Goal: Transaction & Acquisition: Register for event/course

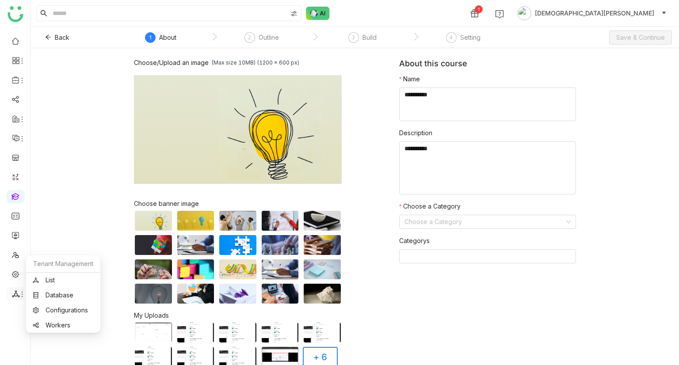
click at [14, 297] on icon at bounding box center [16, 293] width 8 height 7
click at [58, 277] on link "List" at bounding box center [63, 280] width 61 height 6
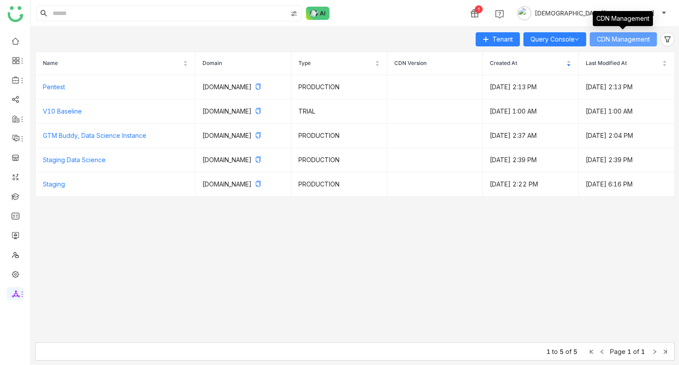
click at [614, 40] on span "CDN Management" at bounding box center [623, 39] width 53 height 10
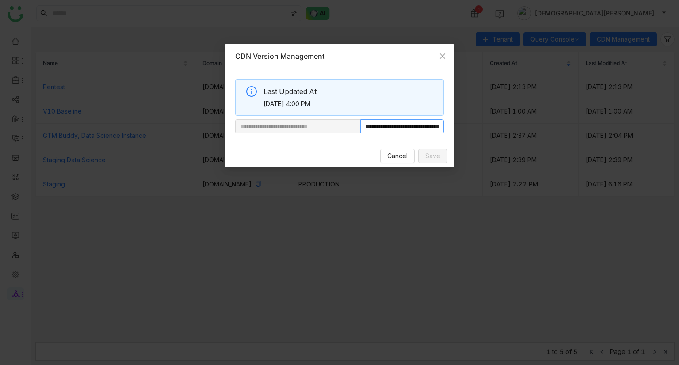
scroll to position [0, 43]
drag, startPoint x: 389, startPoint y: 128, endPoint x: 501, endPoint y: 132, distance: 111.9
click at [501, 132] on nz-modal-container "**********" at bounding box center [339, 182] width 679 height 365
paste input "text"
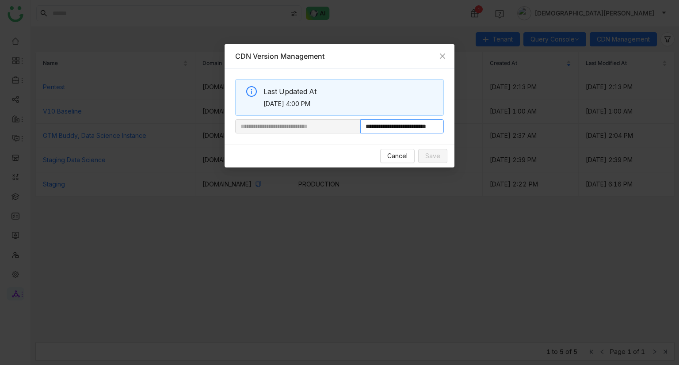
scroll to position [0, 20]
type input "**********"
click at [440, 154] on button "Save" at bounding box center [432, 156] width 29 height 14
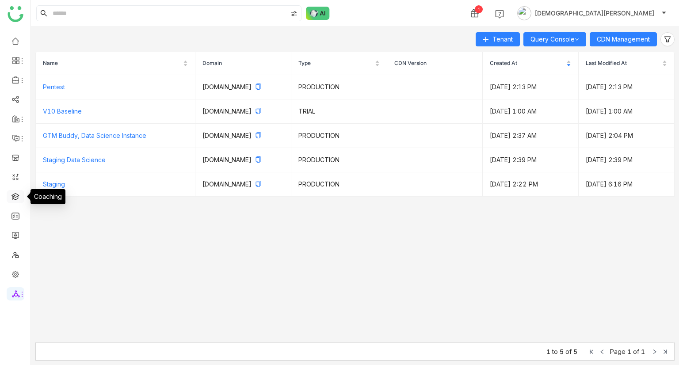
click at [16, 195] on link at bounding box center [15, 196] width 8 height 8
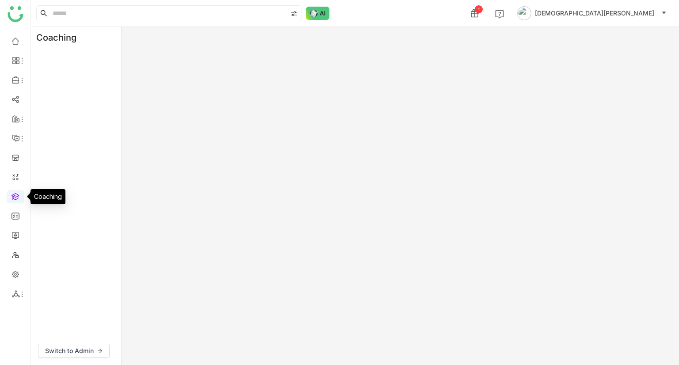
click at [16, 195] on link at bounding box center [15, 196] width 8 height 8
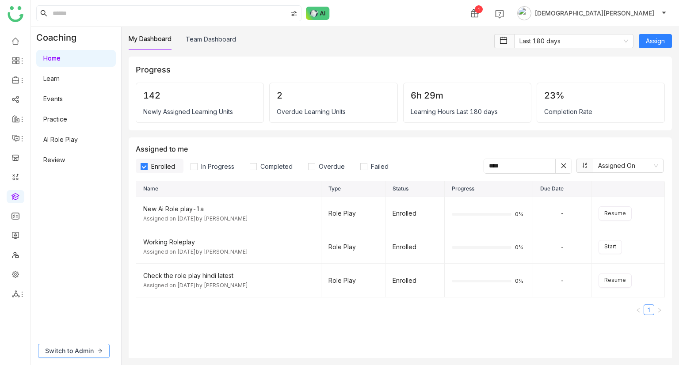
click at [82, 346] on span "Switch to Admin" at bounding box center [69, 351] width 49 height 10
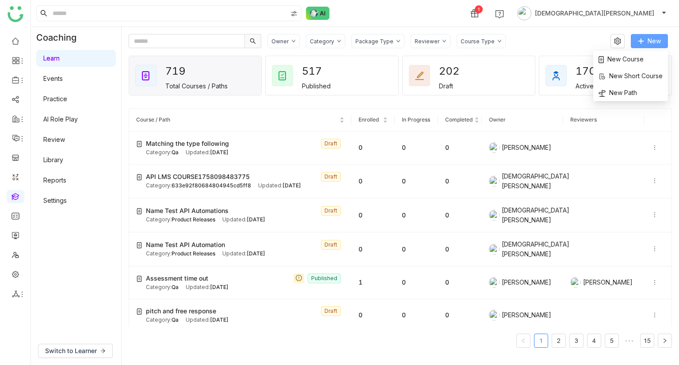
click at [649, 44] on span "New" at bounding box center [654, 41] width 13 height 10
click at [638, 57] on span "New Course" at bounding box center [621, 59] width 45 height 10
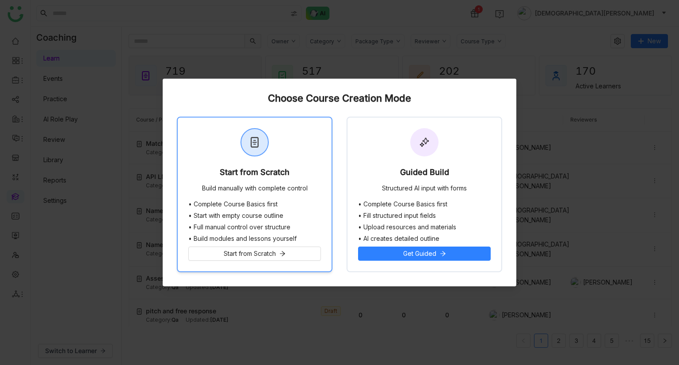
click at [279, 176] on div "Start from Scratch" at bounding box center [255, 174] width 70 height 12
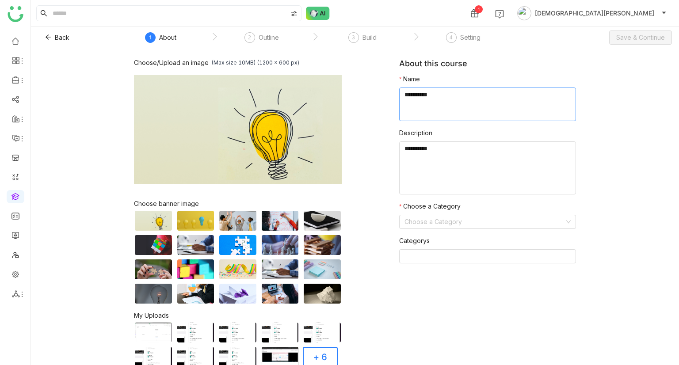
click at [423, 98] on textarea at bounding box center [487, 105] width 177 height 34
type textarea "**********"
click at [420, 147] on textarea "To enrich screen reader interactions, please activate Accessibility in Grammarl…" at bounding box center [487, 167] width 177 height 53
paste textarea "**********"
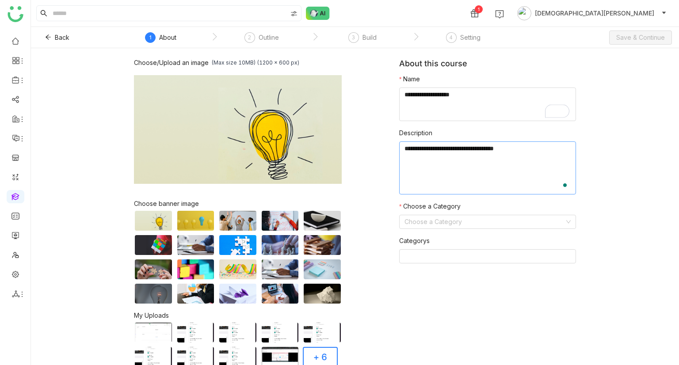
paste textarea "**********"
type textarea "**********"
click at [435, 225] on input at bounding box center [485, 221] width 160 height 13
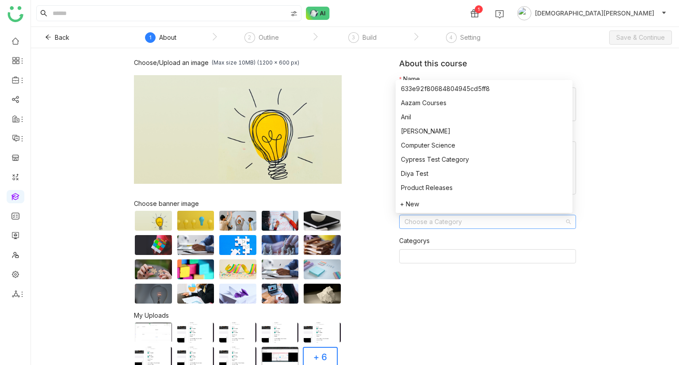
scroll to position [127, 0]
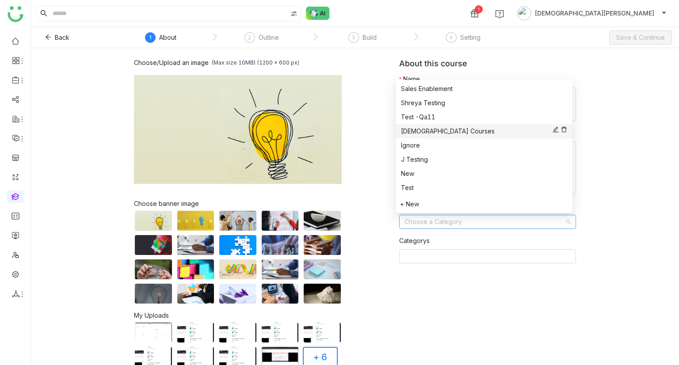
click at [425, 131] on div "[DEMOGRAPHIC_DATA] Courses" at bounding box center [484, 131] width 166 height 10
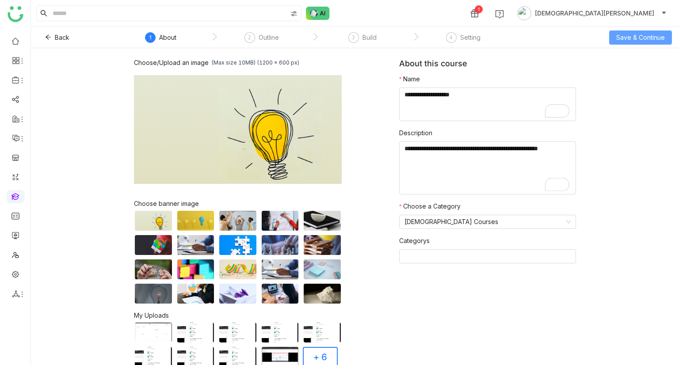
click at [621, 39] on span "Save & Continue" at bounding box center [640, 38] width 49 height 10
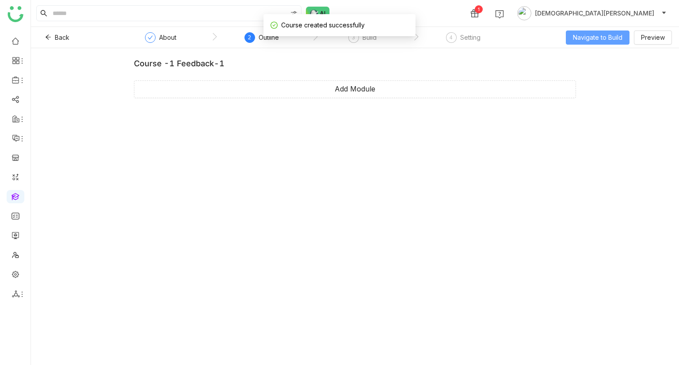
click at [600, 31] on button "Navigate to Build" at bounding box center [598, 38] width 64 height 14
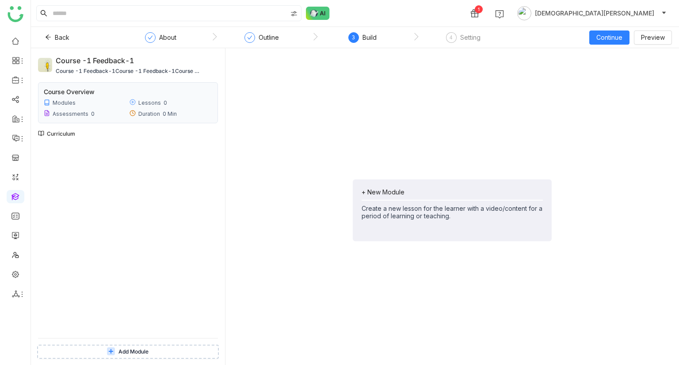
click at [127, 348] on span "Add Module" at bounding box center [133, 352] width 30 height 8
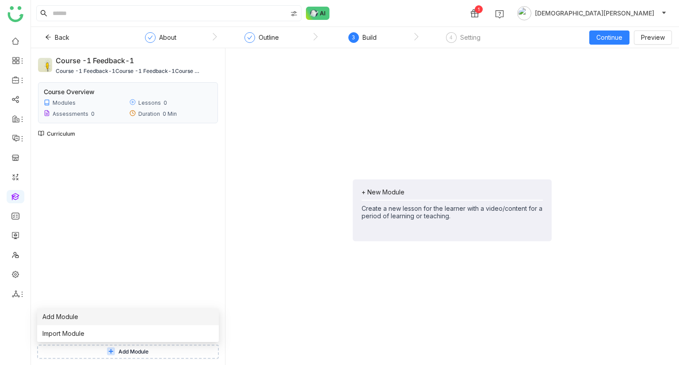
click at [94, 317] on li "Add Module" at bounding box center [128, 317] width 182 height 17
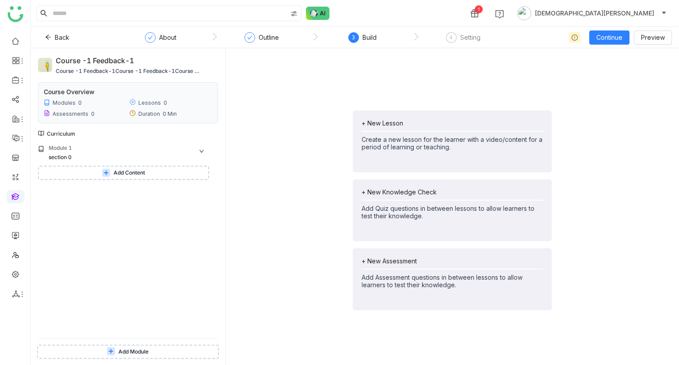
click at [141, 176] on span "Add Content" at bounding box center [129, 173] width 31 height 8
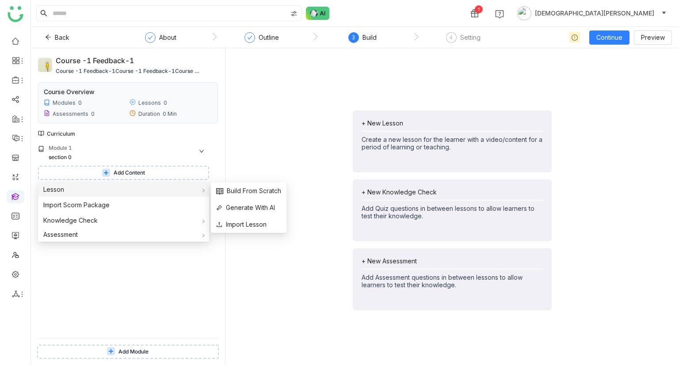
click at [80, 192] on div "Lesson" at bounding box center [123, 190] width 171 height 14
click at [234, 192] on span "Build From Scratch" at bounding box center [248, 191] width 65 height 10
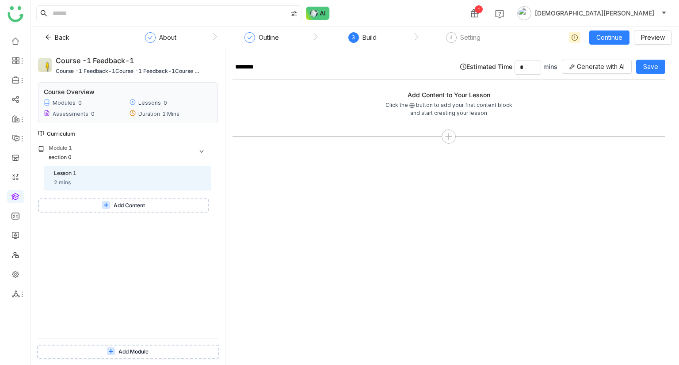
click at [126, 200] on button "Add Content" at bounding box center [123, 206] width 171 height 14
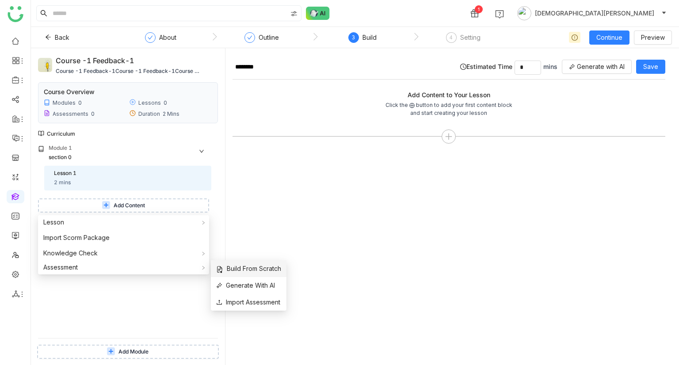
click at [260, 270] on span "Build From Scratch" at bounding box center [248, 269] width 65 height 10
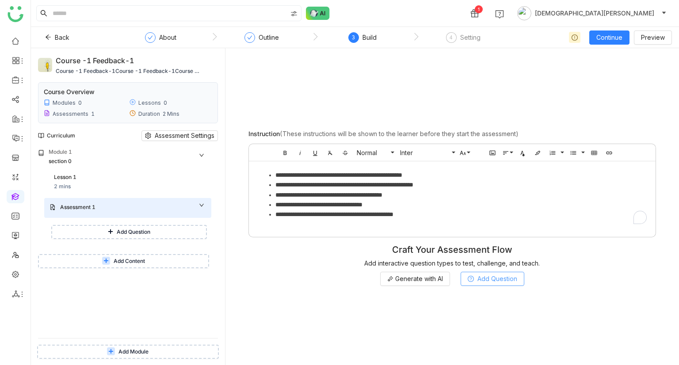
click at [501, 276] on span "Add Question" at bounding box center [497, 279] width 40 height 10
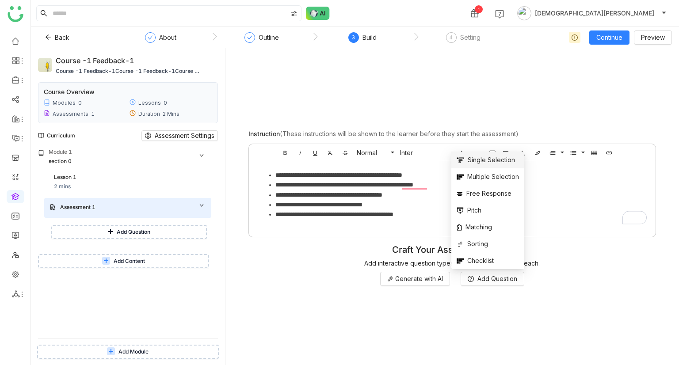
click at [479, 161] on span "Single Selection" at bounding box center [486, 160] width 58 height 10
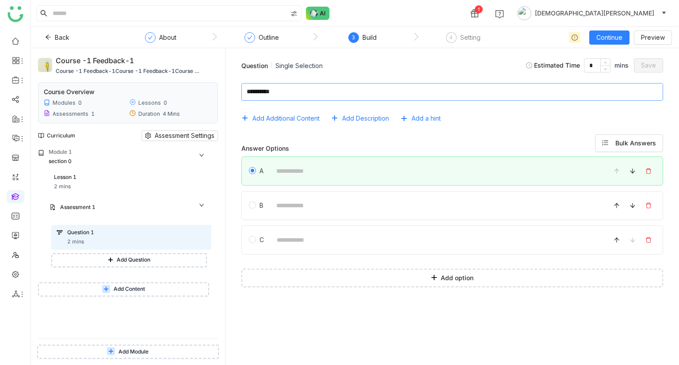
click at [277, 85] on div "Add Additional Content Add Description Add a hint Answer Options Bulk Answers A…" at bounding box center [452, 186] width 439 height 220
paste textarea "**********"
click at [277, 85] on textarea "To enrich screen reader interactions, please activate Accessibility in Grammarl…" at bounding box center [452, 92] width 422 height 18
type textarea "**********"
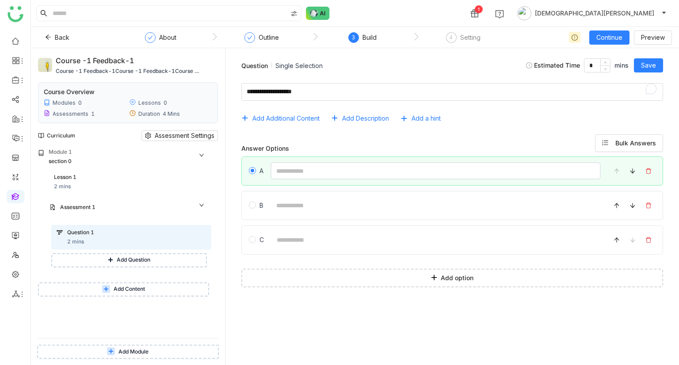
paste input "**********"
click at [292, 166] on input "**********" at bounding box center [436, 170] width 330 height 17
type input "**********"
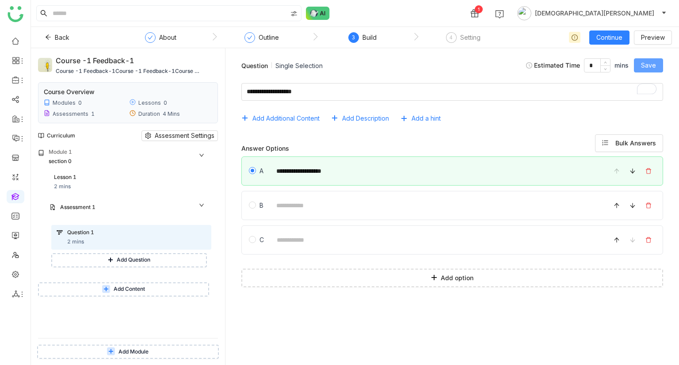
click at [645, 64] on span "Save" at bounding box center [648, 66] width 15 height 10
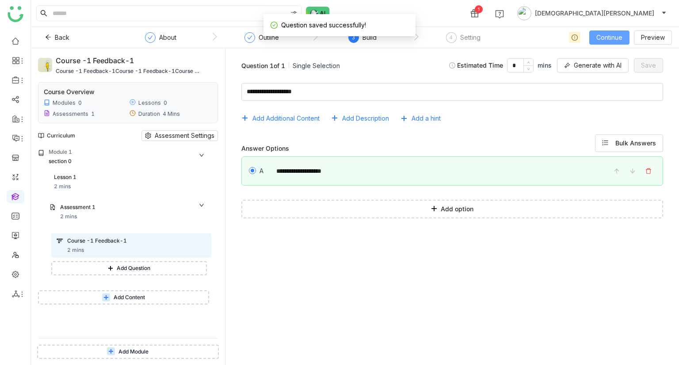
click at [619, 38] on span "Continue" at bounding box center [609, 38] width 26 height 10
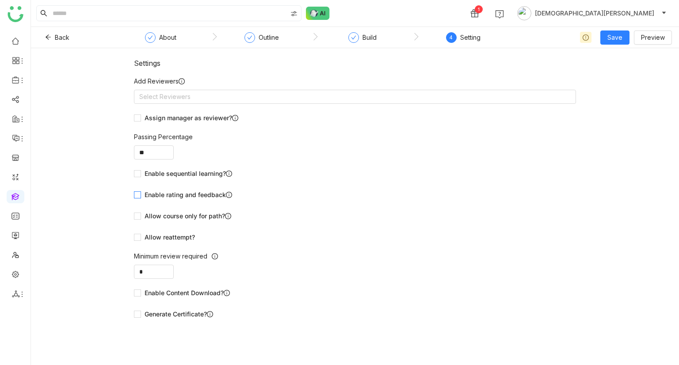
click at [183, 194] on span "Enable rating and feedback" at bounding box center [188, 195] width 95 height 10
click at [621, 72] on span "Save & Publish" at bounding box center [628, 72] width 43 height 10
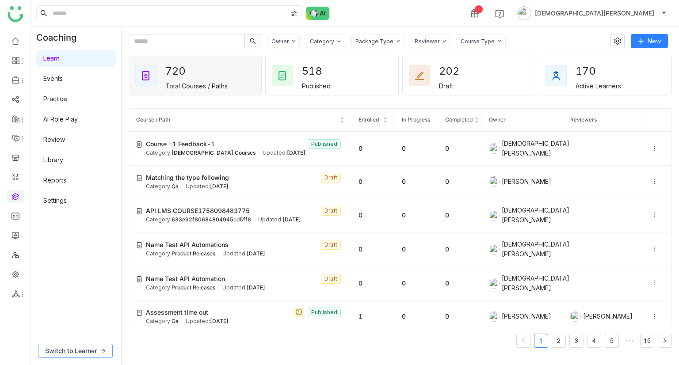
click at [81, 353] on span "Switch to Learner" at bounding box center [71, 351] width 52 height 10
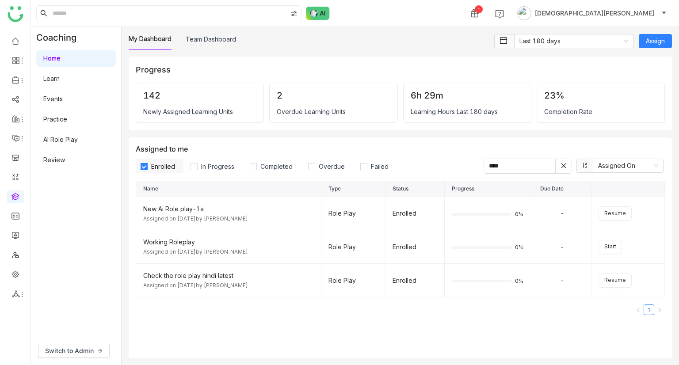
click at [60, 78] on link "Learn" at bounding box center [51, 79] width 16 height 8
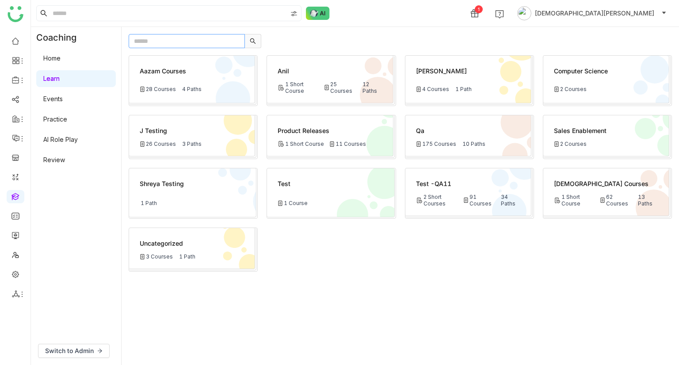
paste input "**********"
click at [159, 43] on input "**********" at bounding box center [187, 41] width 116 height 14
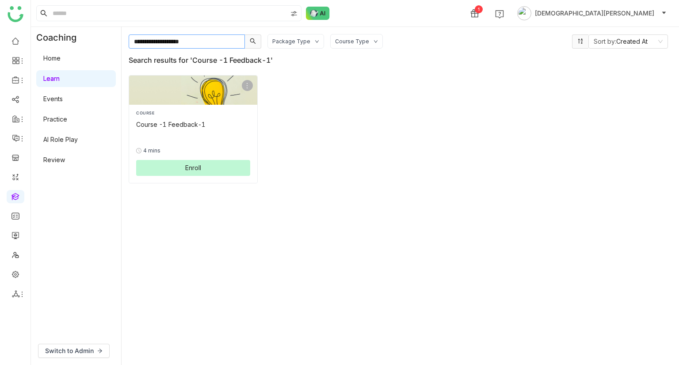
type input "**********"
click at [201, 168] on span "Enroll" at bounding box center [193, 167] width 16 height 9
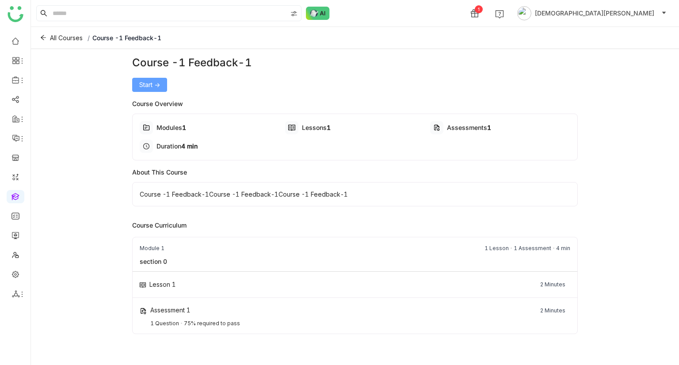
click at [157, 85] on span "Start ->" at bounding box center [149, 85] width 21 height 10
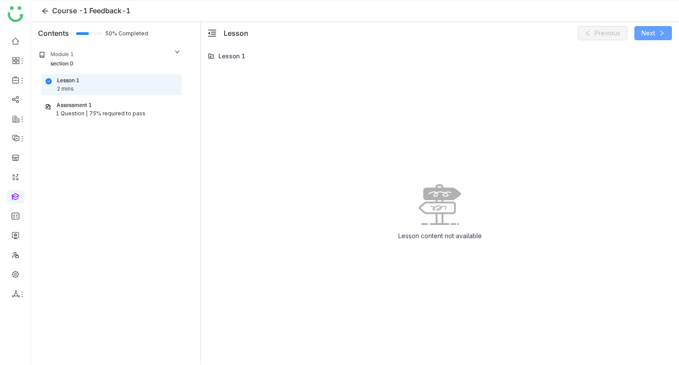
click at [653, 32] on span "Next" at bounding box center [649, 33] width 14 height 10
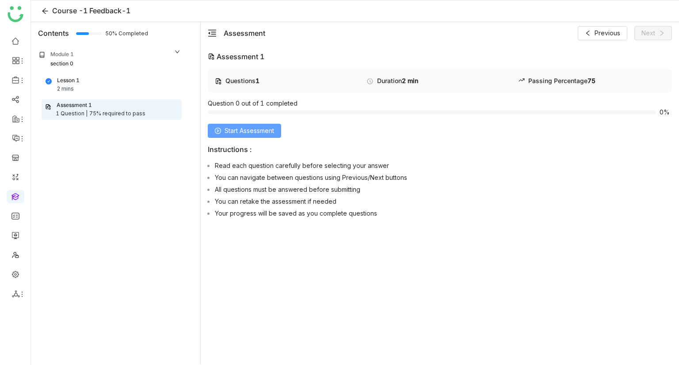
click at [242, 130] on span "Start Assessment" at bounding box center [250, 131] width 50 height 10
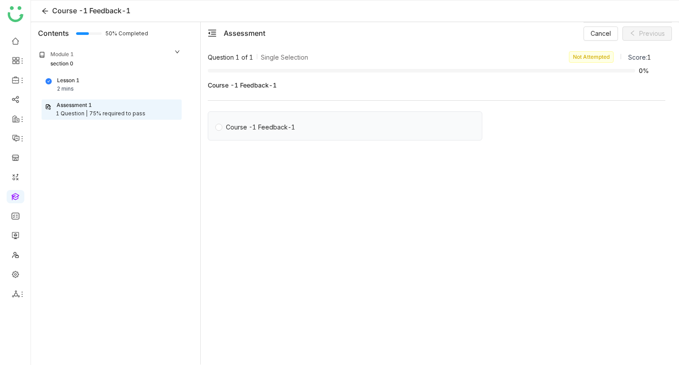
click at [258, 124] on div "Course -1 Feedback-1" at bounding box center [260, 127] width 69 height 10
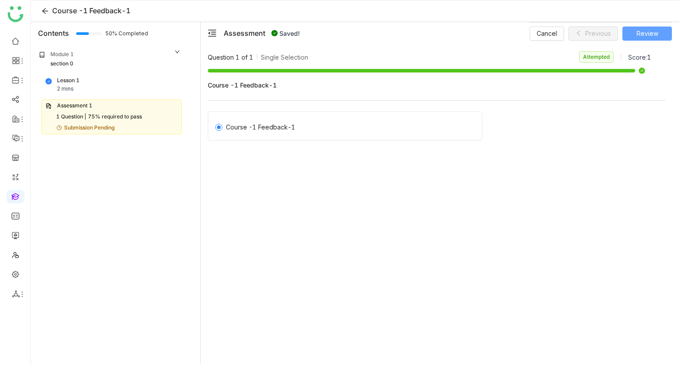
click at [661, 28] on button "Review" at bounding box center [647, 34] width 50 height 14
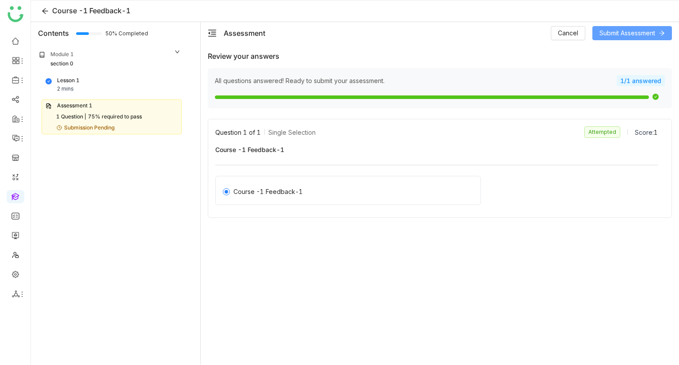
click at [653, 35] on span "Submit Assessment" at bounding box center [628, 33] width 56 height 10
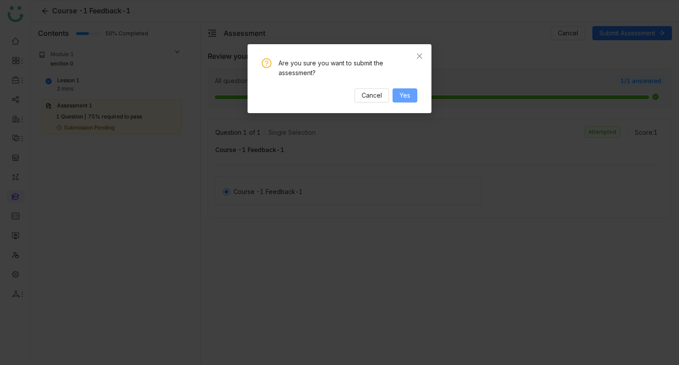
click at [403, 98] on span "Yes" at bounding box center [405, 96] width 11 height 10
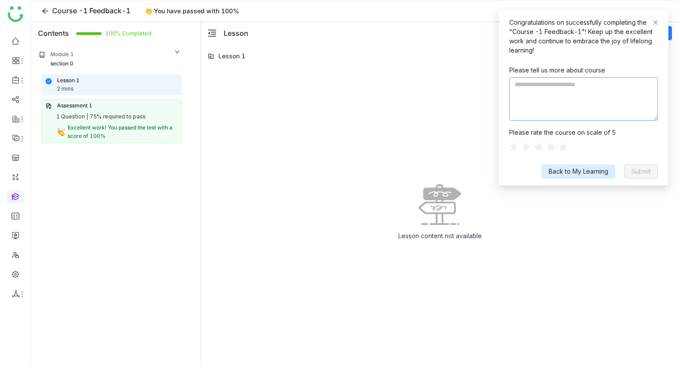
click at [580, 93] on textarea at bounding box center [583, 98] width 149 height 43
paste textarea "**********"
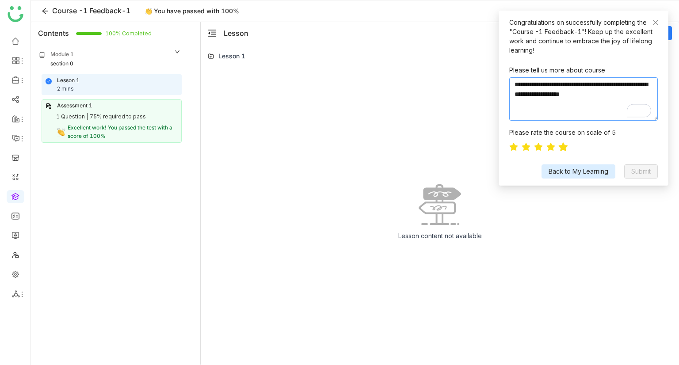
type textarea "**********"
click at [565, 149] on icon at bounding box center [563, 146] width 9 height 9
click at [647, 171] on span "Submit" at bounding box center [640, 172] width 19 height 10
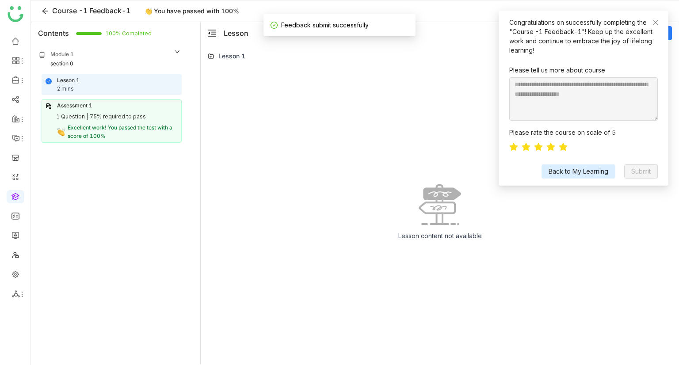
click at [577, 172] on span "Back to My Learning" at bounding box center [579, 172] width 60 height 10
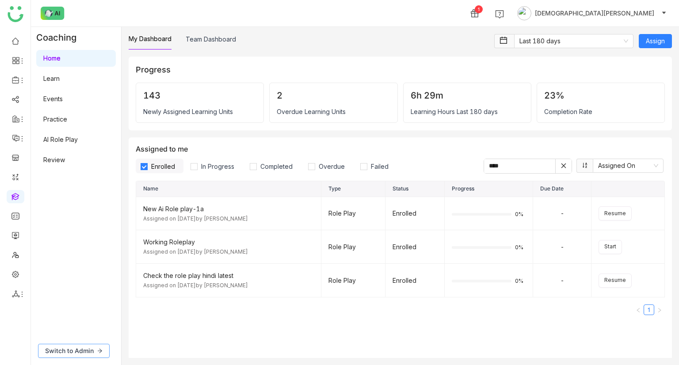
click at [95, 354] on button "Switch to Admin" at bounding box center [74, 351] width 72 height 14
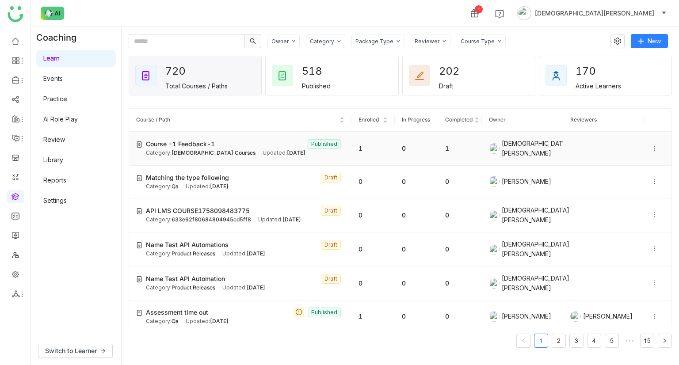
click at [202, 142] on span "Course -1 Feedback-1" at bounding box center [180, 144] width 69 height 10
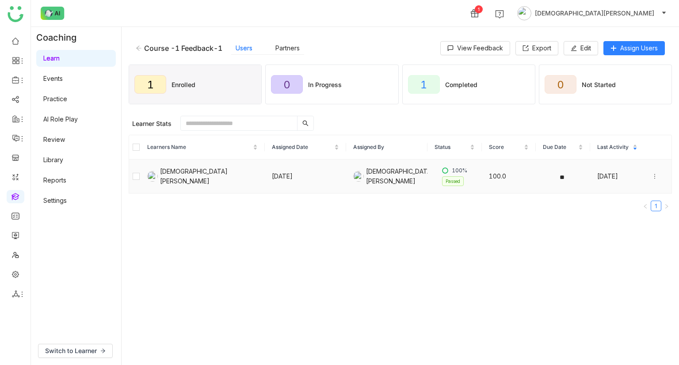
click at [652, 176] on icon at bounding box center [655, 176] width 6 height 6
click at [608, 131] on div "Unenroll" at bounding box center [598, 134] width 34 height 10
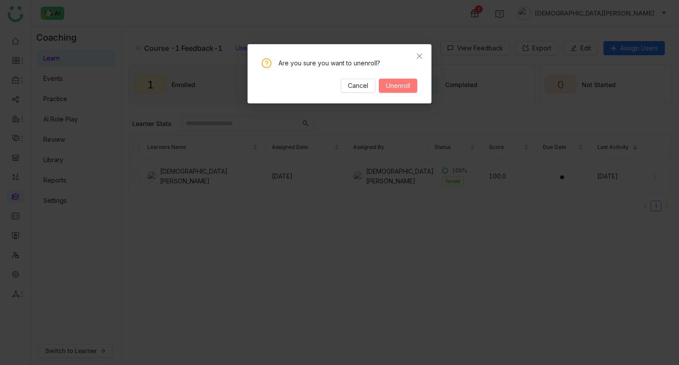
click at [405, 85] on span "Unenroll" at bounding box center [398, 86] width 24 height 10
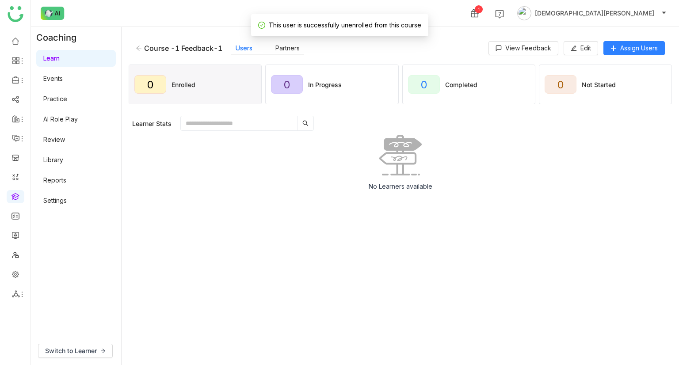
click at [140, 46] on icon at bounding box center [139, 48] width 6 height 6
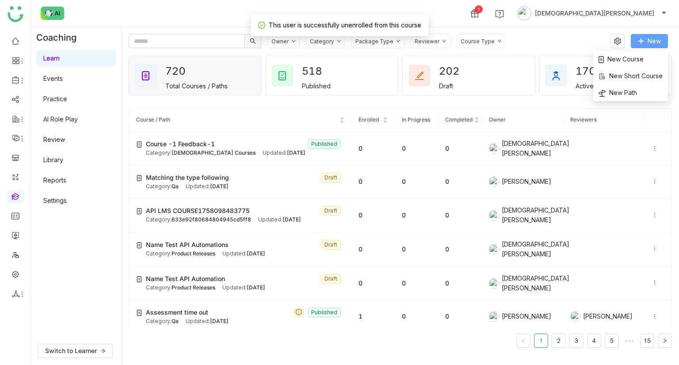
click at [645, 39] on button "New" at bounding box center [649, 41] width 37 height 14
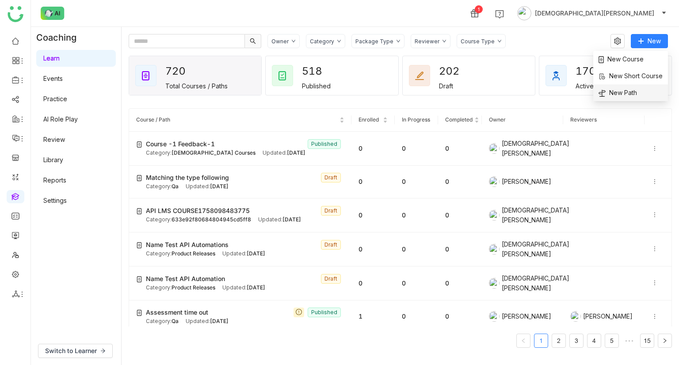
click at [625, 92] on span "New Path" at bounding box center [618, 93] width 38 height 10
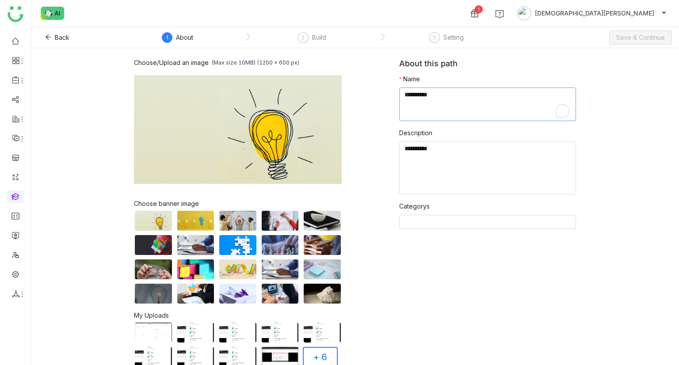
click at [447, 111] on textarea "To enrich screen reader interactions, please activate Accessibility in Grammarl…" at bounding box center [487, 105] width 177 height 34
type textarea "**********"
paste textarea "**********"
click at [438, 145] on textarea "To enrich screen reader interactions, please activate Accessibility in Grammarl…" at bounding box center [487, 167] width 177 height 53
paste textarea "**********"
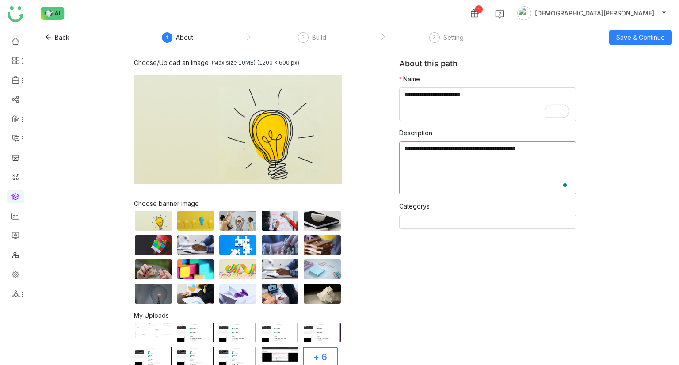
paste textarea "**********"
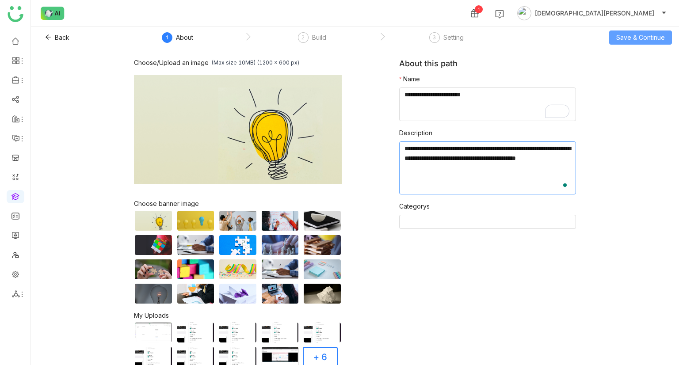
type textarea "**********"
click at [638, 37] on span "Save & Continue" at bounding box center [640, 38] width 49 height 10
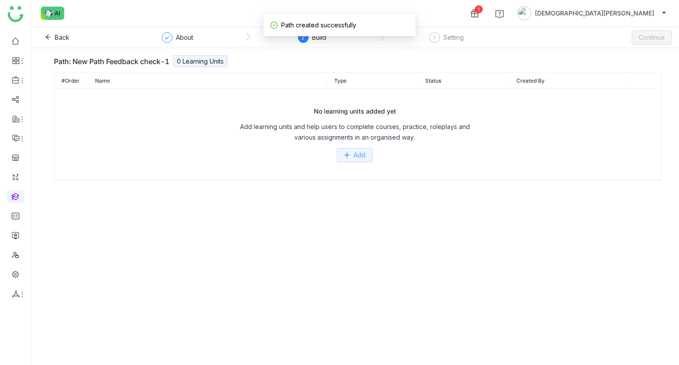
click at [341, 160] on button "Add" at bounding box center [355, 155] width 36 height 14
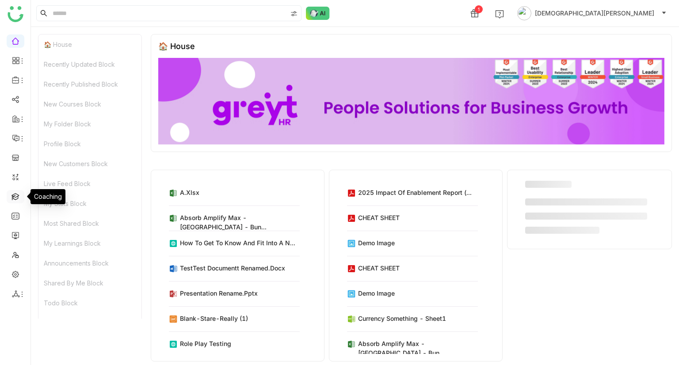
click at [15, 199] on link at bounding box center [15, 196] width 8 height 8
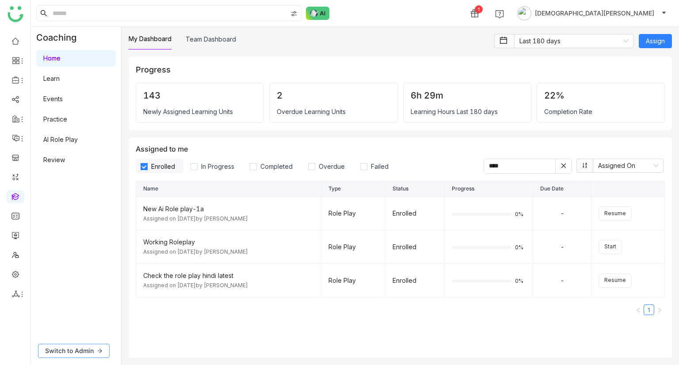
click at [81, 349] on span "Switch to Admin" at bounding box center [69, 351] width 49 height 10
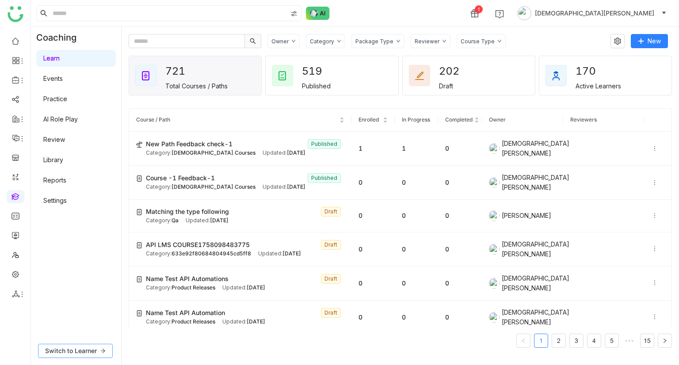
click at [89, 351] on span "Switch to Learner" at bounding box center [71, 351] width 52 height 10
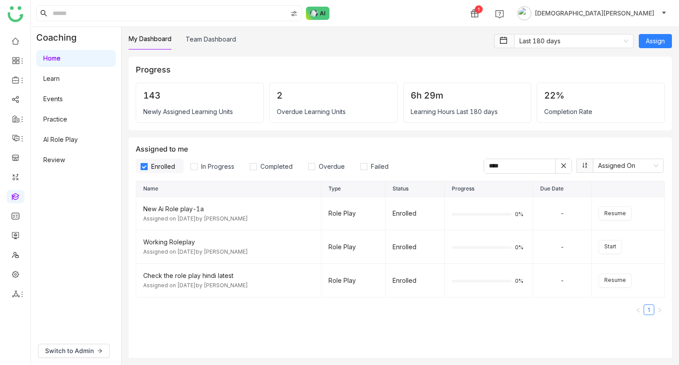
click at [60, 78] on link "Learn" at bounding box center [51, 79] width 16 height 8
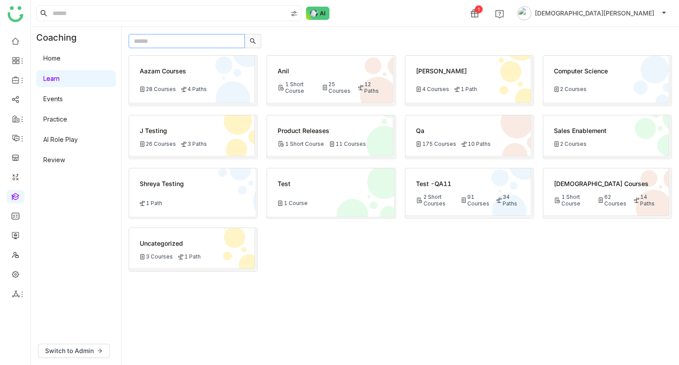
paste input "**********"
click at [170, 40] on input "**********" at bounding box center [187, 41] width 116 height 14
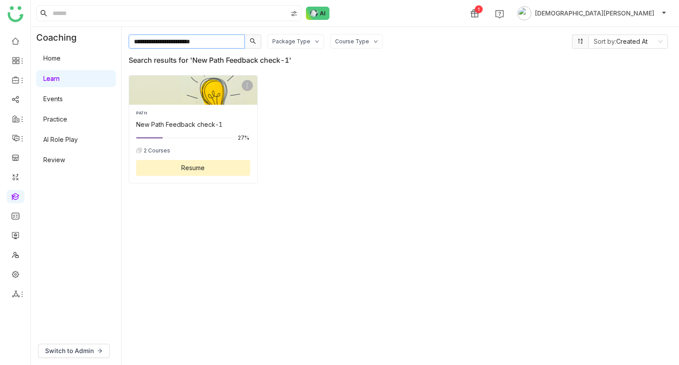
type input "**********"
click at [203, 167] on span "Resume" at bounding box center [192, 167] width 23 height 9
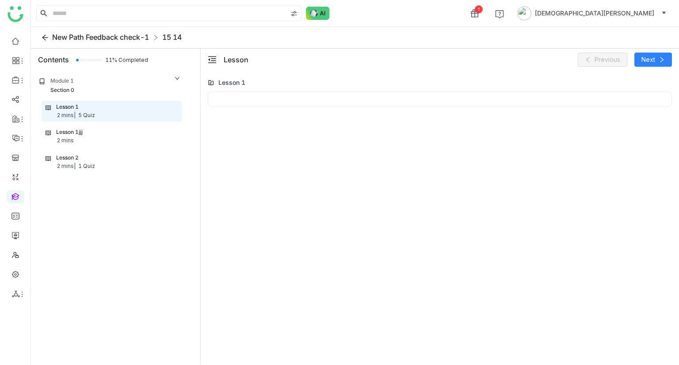
click at [56, 34] on span "New Path Feedback check-1" at bounding box center [100, 37] width 97 height 9
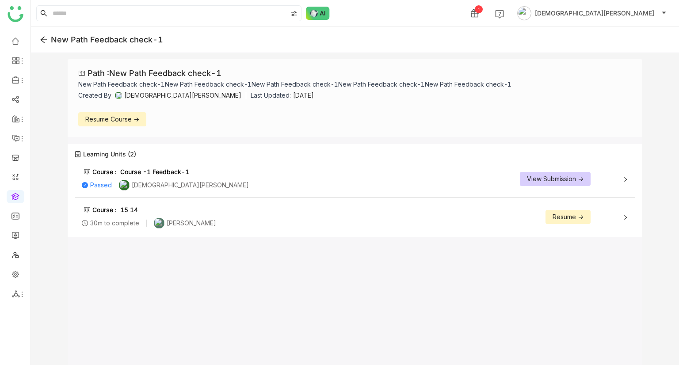
click at [115, 116] on span "Resume Course ->" at bounding box center [112, 120] width 54 height 10
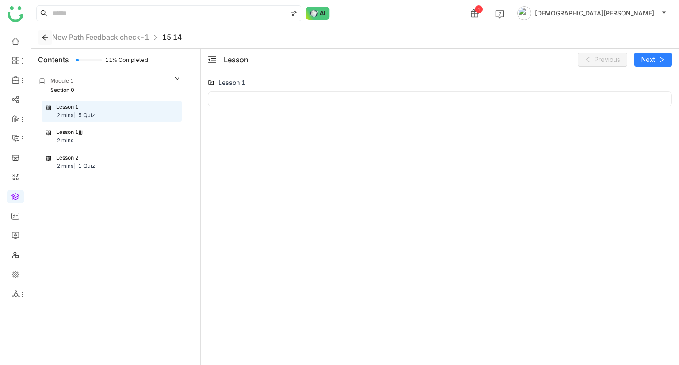
click at [51, 35] on icon at bounding box center [44, 37] width 13 height 7
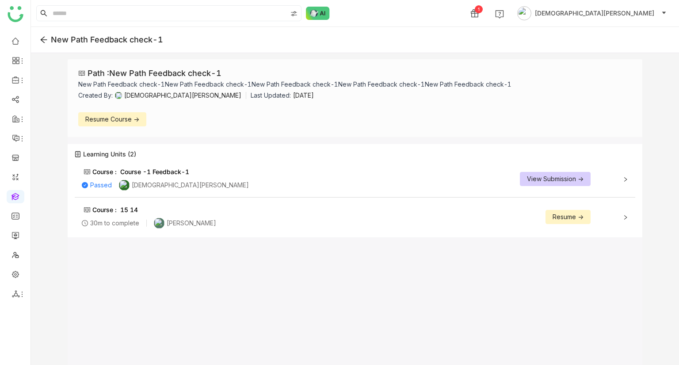
click at [43, 36] on icon at bounding box center [44, 40] width 8 height 8
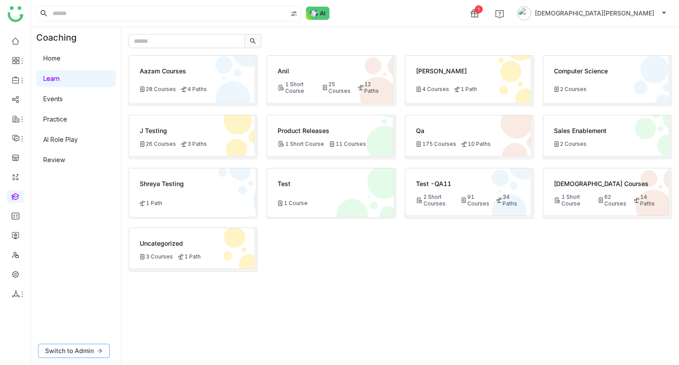
click at [84, 354] on span "Switch to Admin" at bounding box center [69, 351] width 49 height 10
click at [63, 76] on link "Events" at bounding box center [52, 79] width 19 height 8
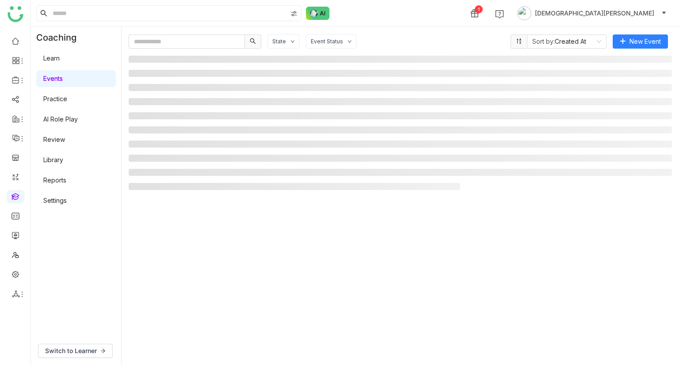
click at [60, 62] on link "Learn" at bounding box center [51, 58] width 16 height 8
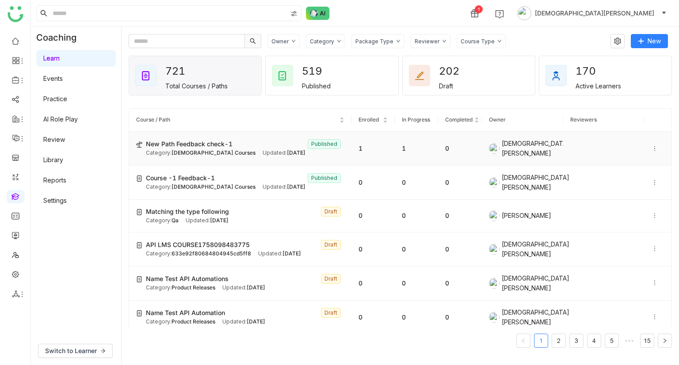
click at [188, 152] on span "[DEMOGRAPHIC_DATA] Courses" at bounding box center [214, 152] width 84 height 7
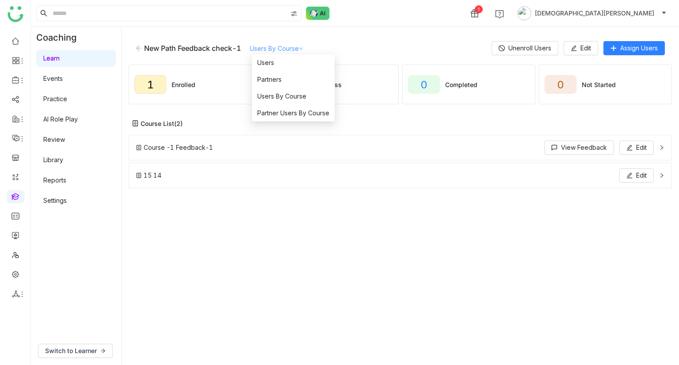
click at [286, 48] on link "Users By Course" at bounding box center [276, 49] width 53 height 8
click at [277, 66] on li "Users" at bounding box center [293, 62] width 83 height 17
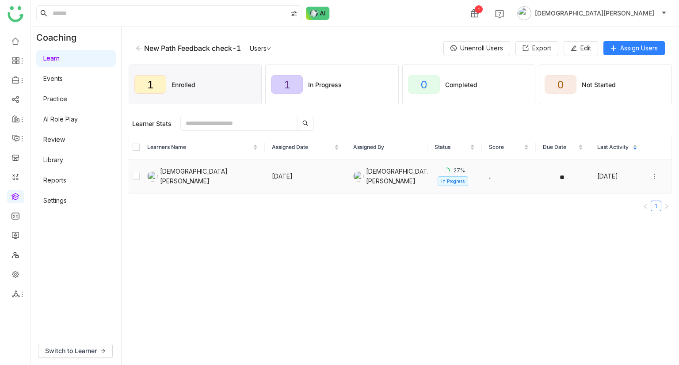
click at [652, 178] on icon at bounding box center [655, 176] width 6 height 6
click at [607, 146] on div "Unenroll" at bounding box center [608, 151] width 34 height 10
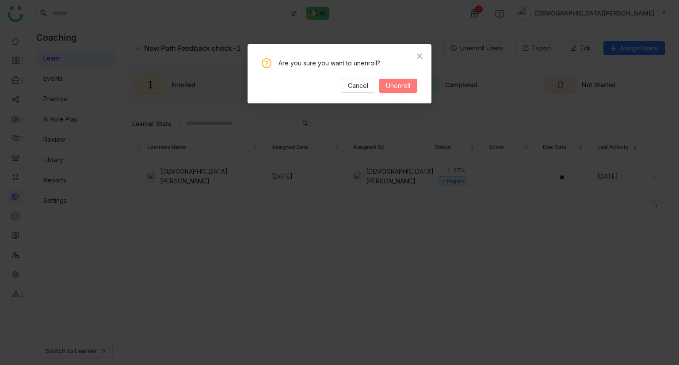
click at [389, 82] on span "Unenroll" at bounding box center [398, 86] width 24 height 10
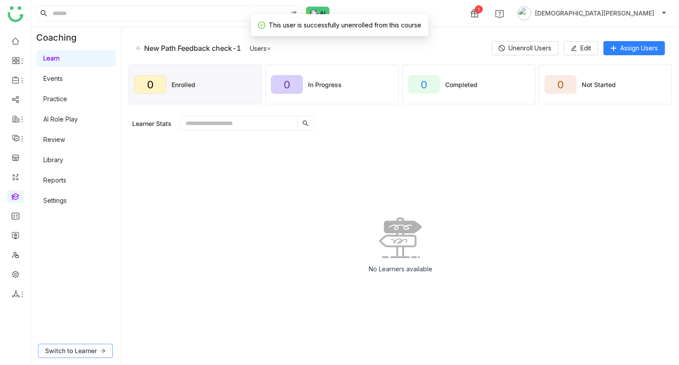
click at [62, 352] on span "Switch to Learner" at bounding box center [71, 351] width 52 height 10
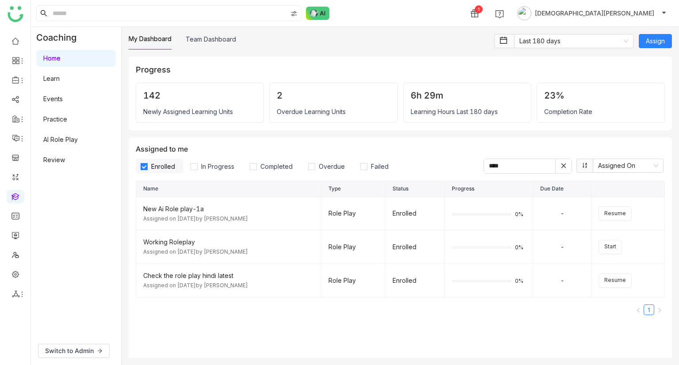
click at [60, 82] on link "Learn" at bounding box center [51, 79] width 16 height 8
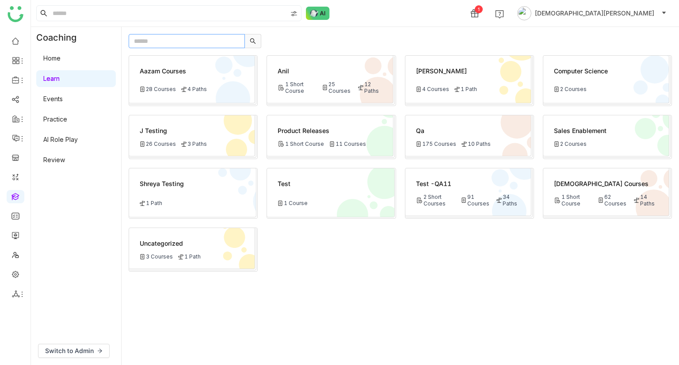
click at [177, 42] on input "text" at bounding box center [187, 41] width 116 height 14
paste input "**********"
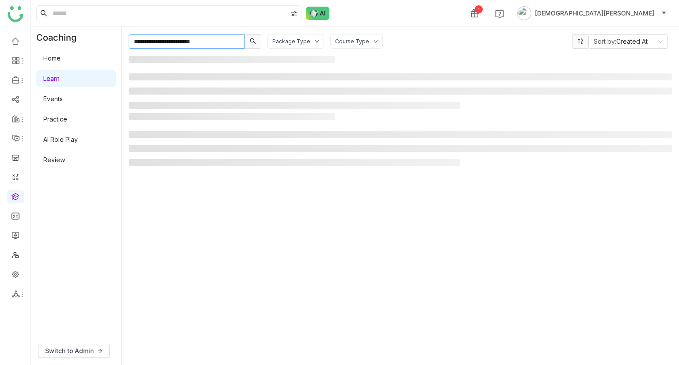
type input "**********"
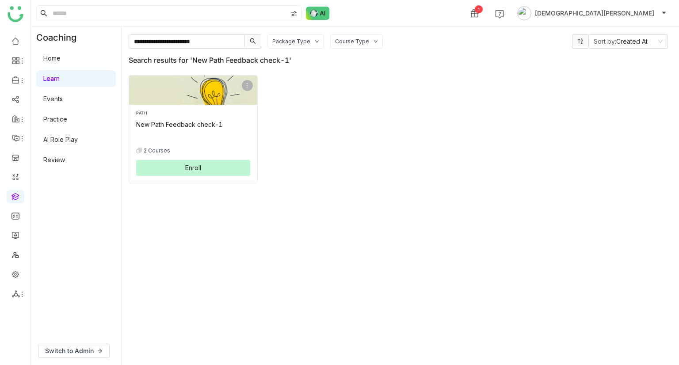
click at [187, 161] on button "Enroll" at bounding box center [193, 168] width 114 height 16
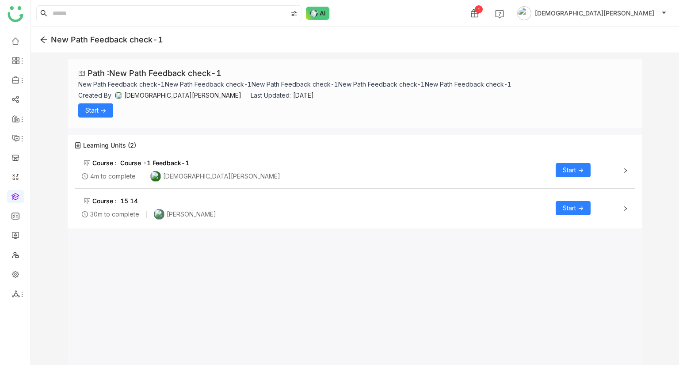
click at [580, 171] on span "Start ->" at bounding box center [573, 170] width 21 height 10
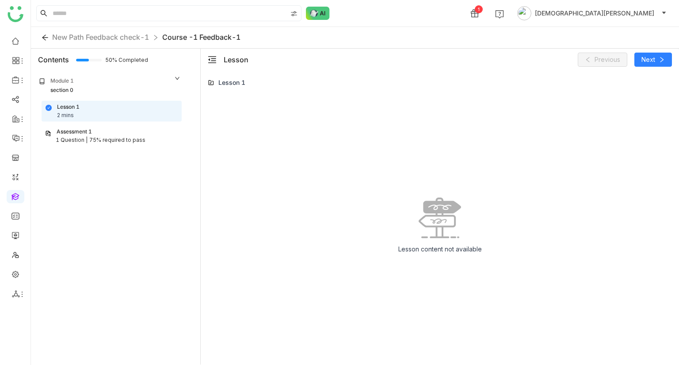
click at [115, 133] on div "Assessment 1" at bounding box center [111, 132] width 133 height 8
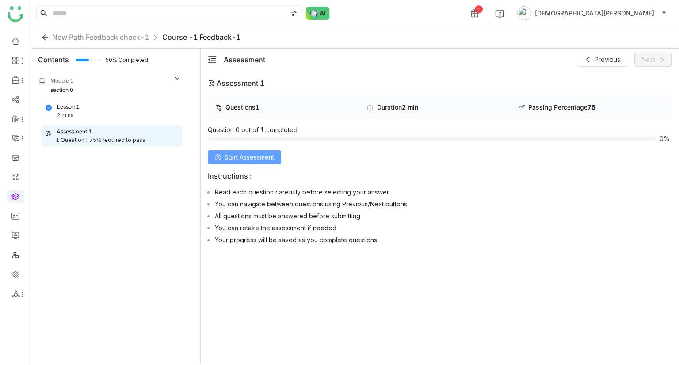
click at [253, 154] on span "Start Assessment" at bounding box center [250, 158] width 50 height 10
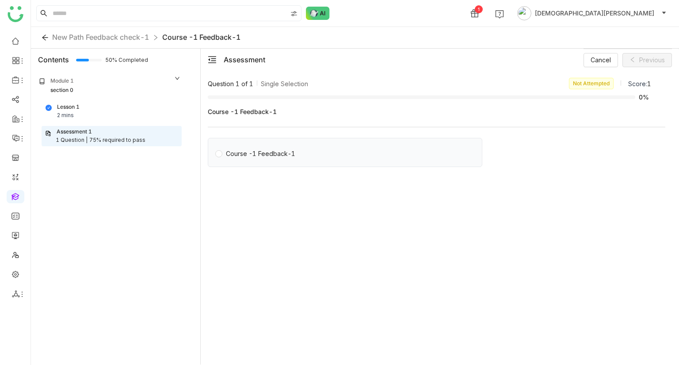
click at [249, 153] on div "Course -1 Feedback-1" at bounding box center [260, 154] width 69 height 10
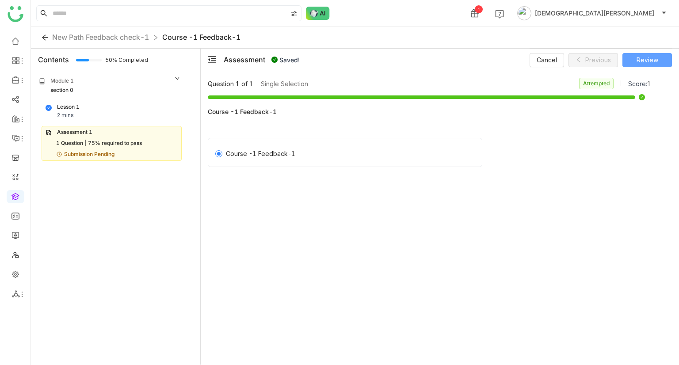
click at [647, 60] on span "Review" at bounding box center [648, 60] width 22 height 10
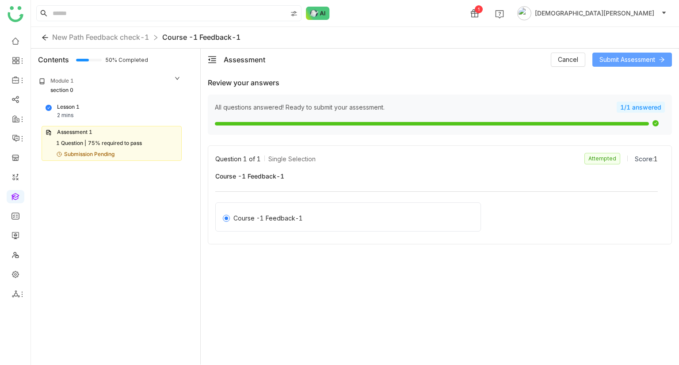
click at [633, 59] on span "Submit Assessment" at bounding box center [628, 60] width 56 height 10
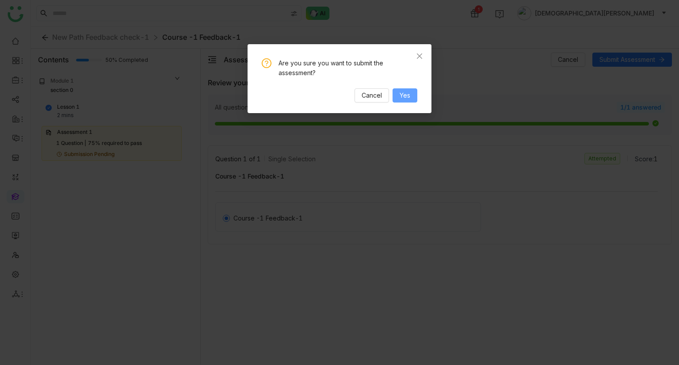
click at [405, 94] on span "Yes" at bounding box center [405, 96] width 11 height 10
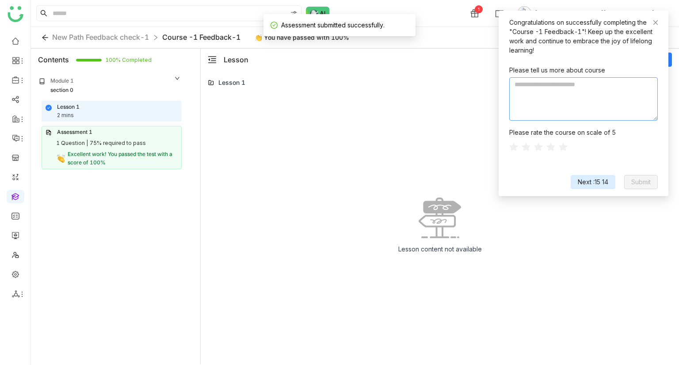
paste textarea "**********"
click at [562, 106] on textarea at bounding box center [583, 98] width 149 height 43
paste textarea "**********"
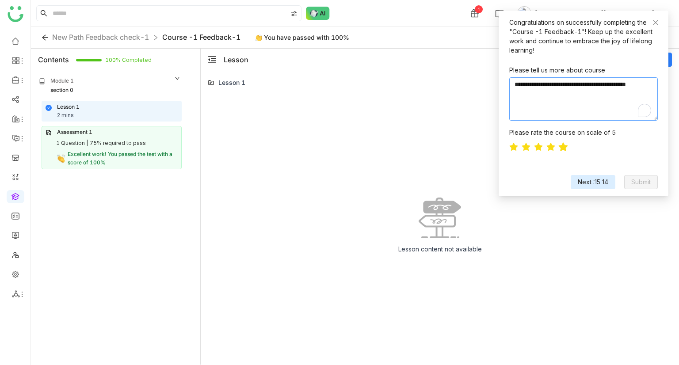
type textarea "**********"
click at [562, 146] on icon at bounding box center [563, 146] width 9 height 9
click at [602, 184] on span "Next :15 14" at bounding box center [593, 182] width 31 height 10
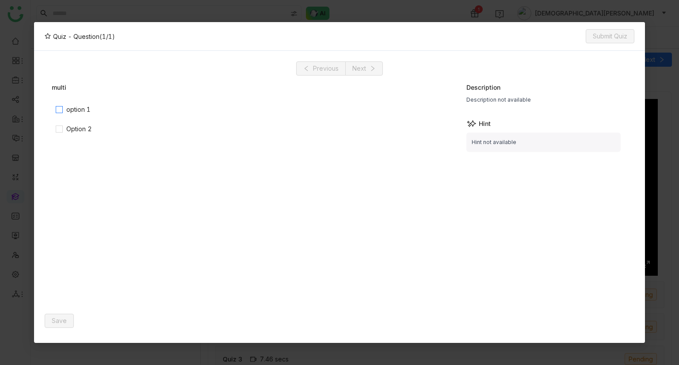
click at [69, 112] on div "option 1" at bounding box center [78, 110] width 24 height 10
click at [58, 323] on span "Save" at bounding box center [59, 321] width 15 height 10
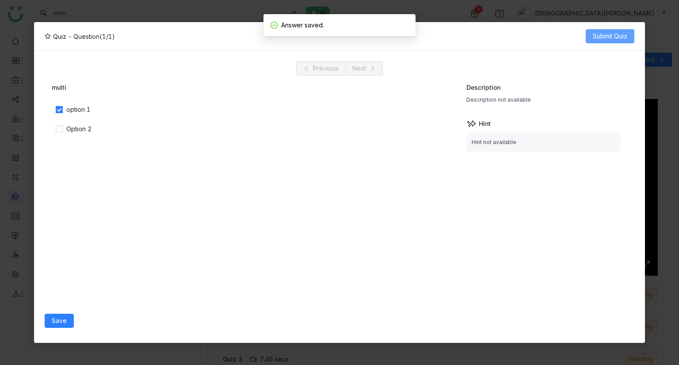
click at [614, 37] on span "Submit Quiz" at bounding box center [610, 36] width 34 height 10
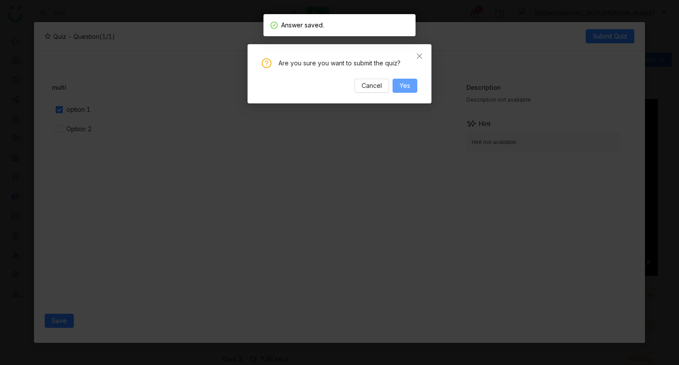
click at [395, 89] on button "Yes" at bounding box center [405, 86] width 25 height 14
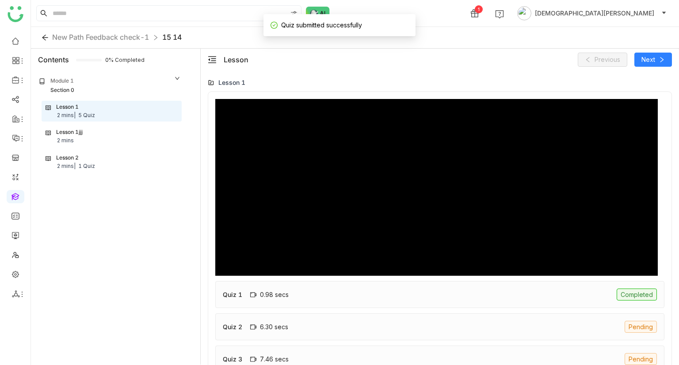
type input "*****"
click at [91, 126] on div "Lesson 1jjj 2 mins" at bounding box center [111, 136] width 139 height 20
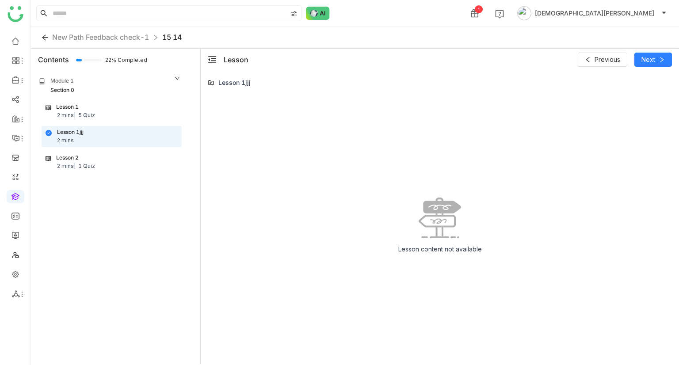
click at [92, 110] on div "Lesson 1 2 mins | 5 Quiz" at bounding box center [112, 111] width 132 height 17
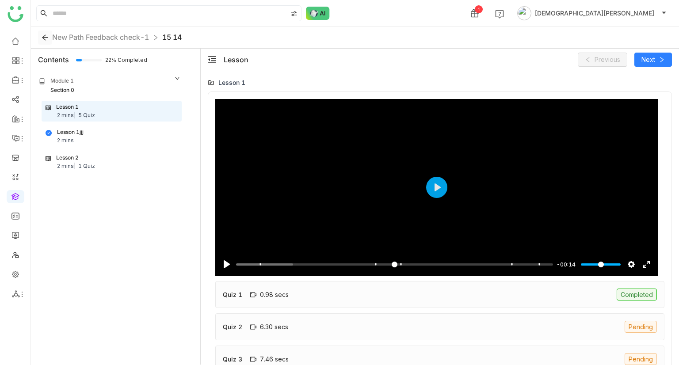
click at [46, 38] on icon at bounding box center [45, 37] width 7 height 7
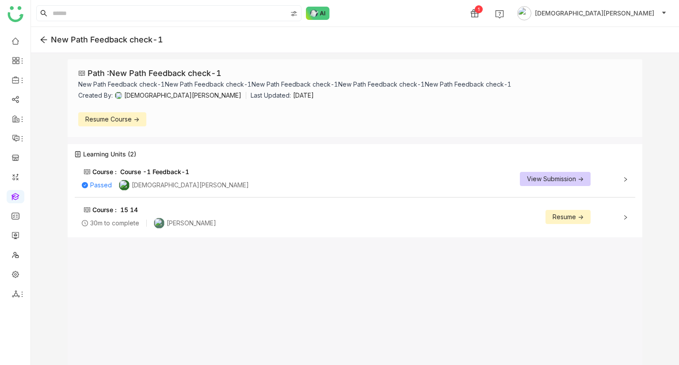
click at [562, 216] on span "Resume ->" at bounding box center [568, 217] width 31 height 10
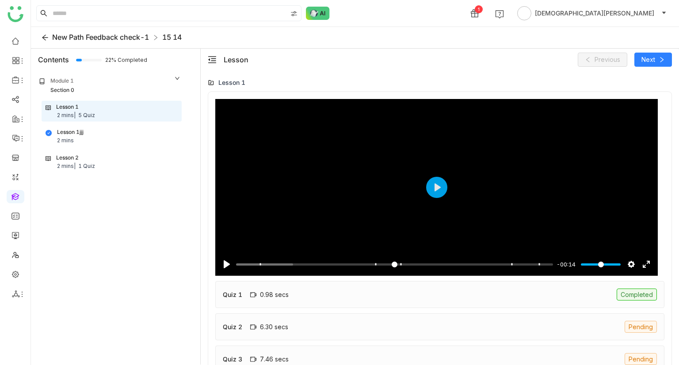
click at [65, 34] on span "New Path Feedback check-1" at bounding box center [100, 37] width 97 height 9
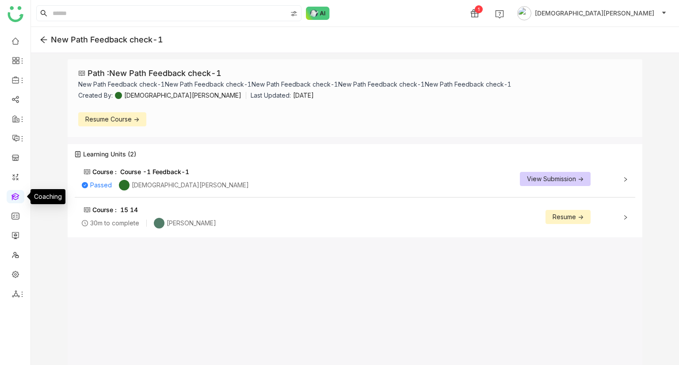
click at [11, 199] on link at bounding box center [15, 196] width 8 height 8
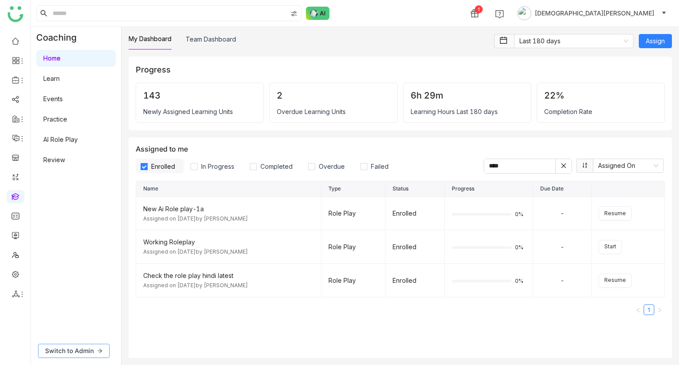
click at [79, 348] on span "Switch to Admin" at bounding box center [69, 351] width 49 height 10
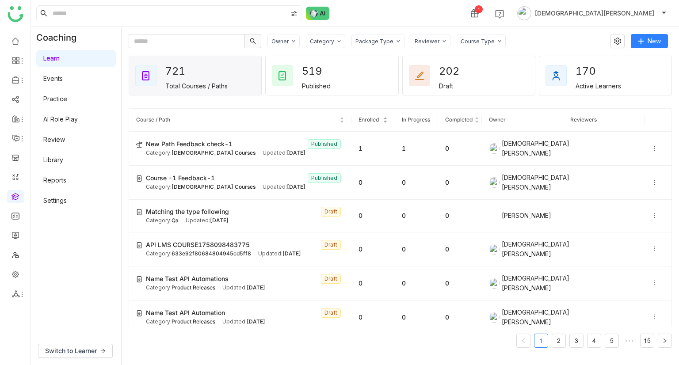
click at [368, 119] on span "Enrolled" at bounding box center [369, 119] width 20 height 7
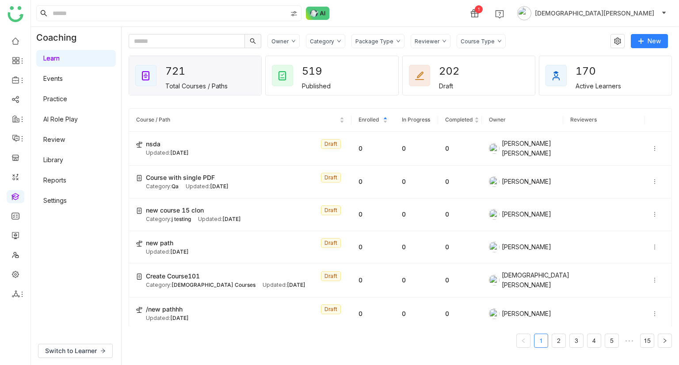
click at [412, 122] on span "In Progress" at bounding box center [416, 119] width 28 height 7
click at [370, 120] on span "Enrolled" at bounding box center [369, 119] width 20 height 7
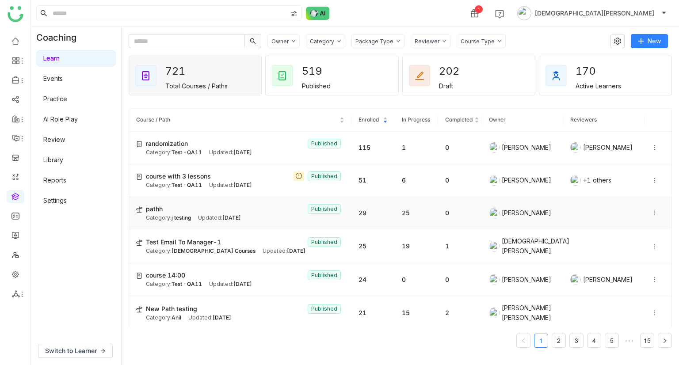
click at [374, 211] on td "29" at bounding box center [372, 213] width 43 height 33
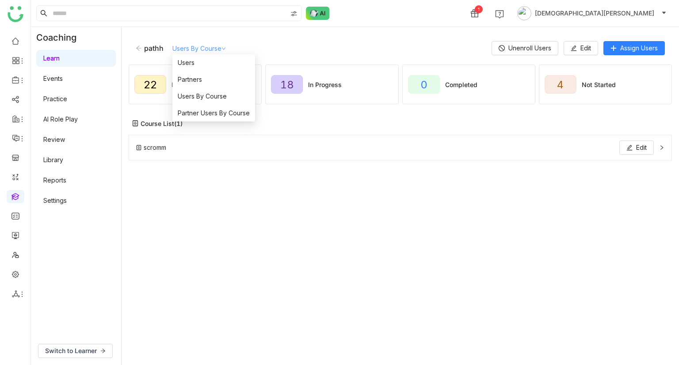
click at [196, 46] on link "Users By Course" at bounding box center [198, 49] width 53 height 8
click at [198, 57] on li "Users" at bounding box center [213, 62] width 83 height 17
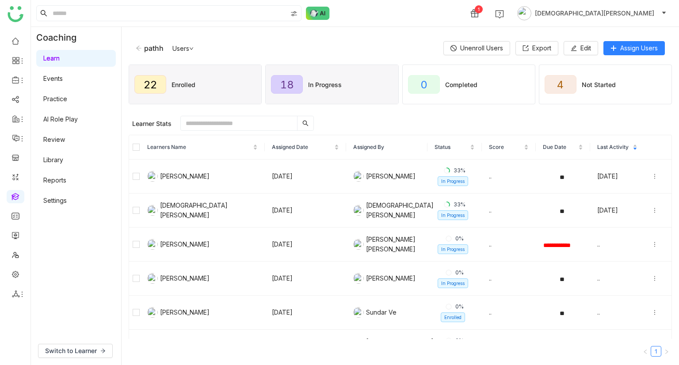
click at [359, 88] on div "18 In Progress" at bounding box center [332, 84] width 132 height 39
click at [180, 82] on div "Enrolled" at bounding box center [184, 85] width 24 height 8
click at [144, 47] on div "pathh" at bounding box center [153, 48] width 19 height 9
click at [138, 46] on icon at bounding box center [139, 48] width 6 height 6
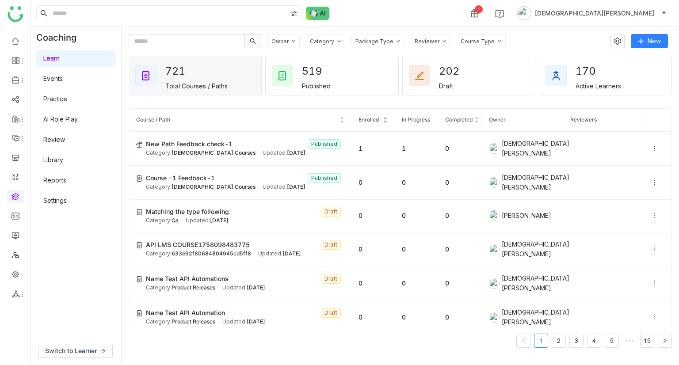
click at [364, 122] on span "Enrolled" at bounding box center [369, 119] width 20 height 7
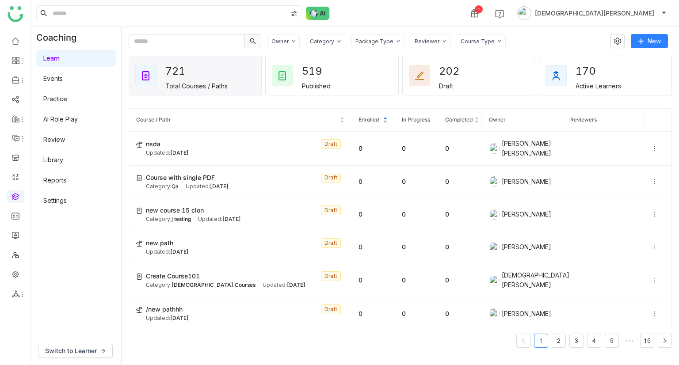
click at [360, 120] on span "Enrolled" at bounding box center [369, 119] width 20 height 7
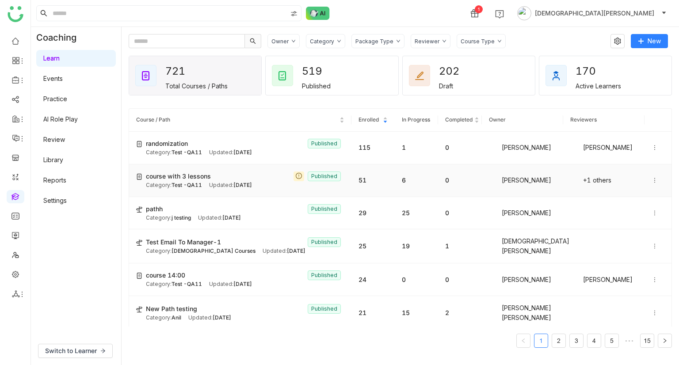
click at [374, 179] on td "51" at bounding box center [372, 180] width 43 height 33
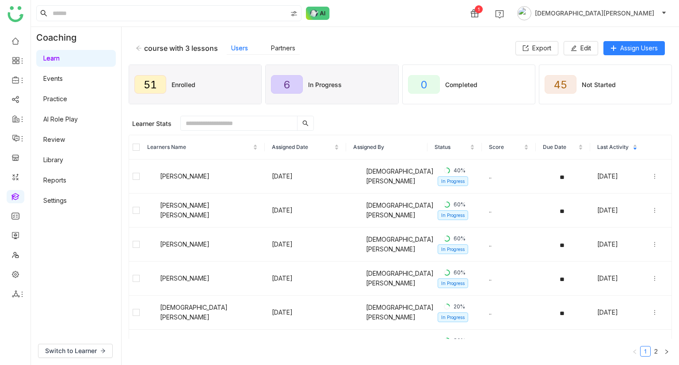
click at [336, 82] on div "In Progress" at bounding box center [325, 85] width 34 height 8
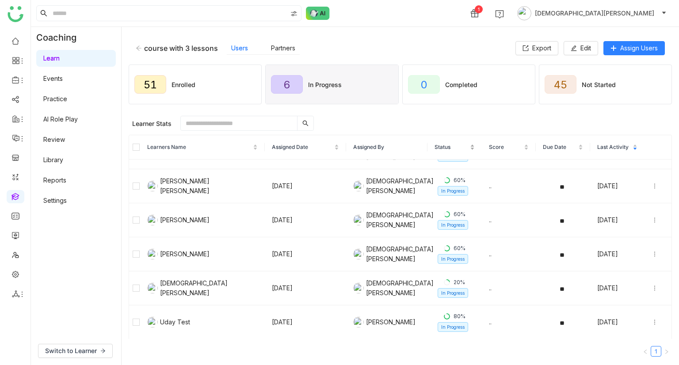
click at [435, 144] on span "Status" at bounding box center [452, 147] width 34 height 8
click at [439, 148] on span "Status" at bounding box center [452, 147] width 34 height 8
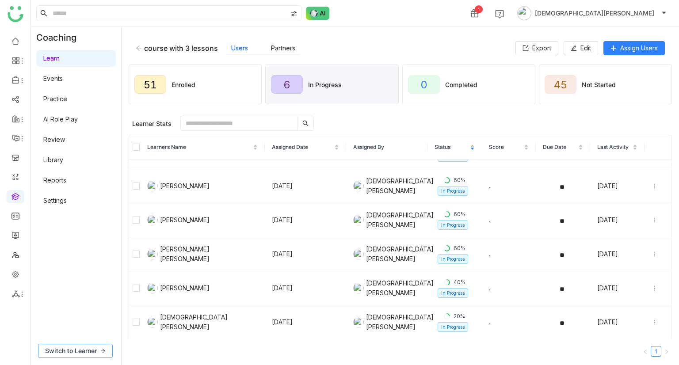
click at [74, 353] on span "Switch to Learner" at bounding box center [71, 351] width 52 height 10
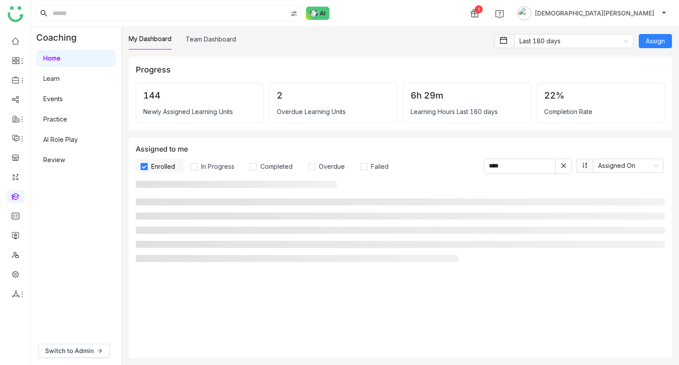
click at [60, 79] on link "Learn" at bounding box center [51, 79] width 16 height 8
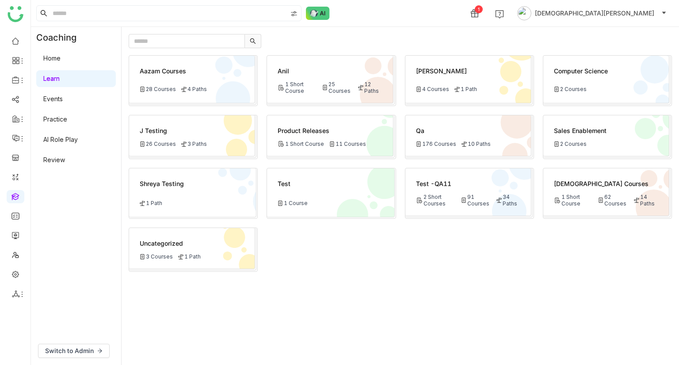
click at [653, 204] on div "14 Paths" at bounding box center [646, 200] width 24 height 13
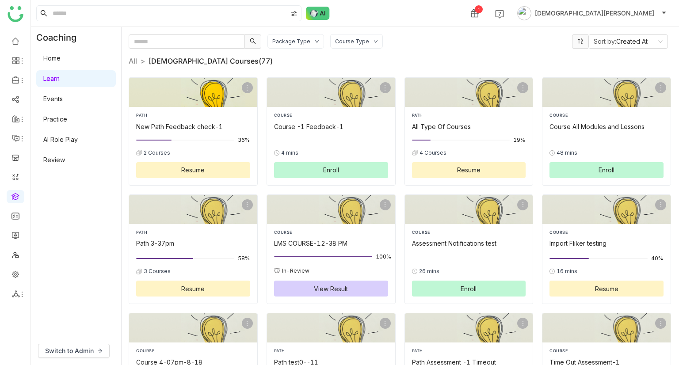
click at [211, 142] on div at bounding box center [193, 140] width 114 height 10
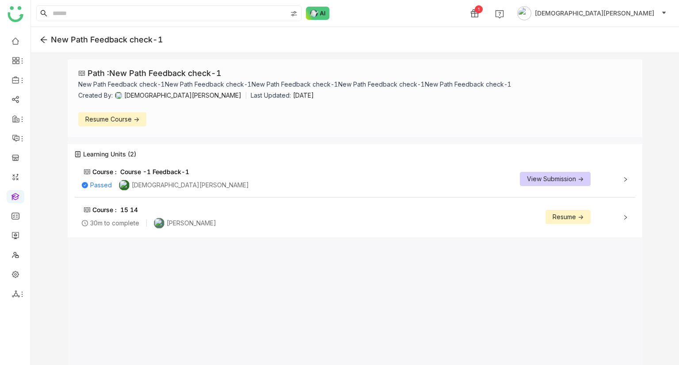
click at [554, 216] on span "Resume ->" at bounding box center [568, 217] width 31 height 10
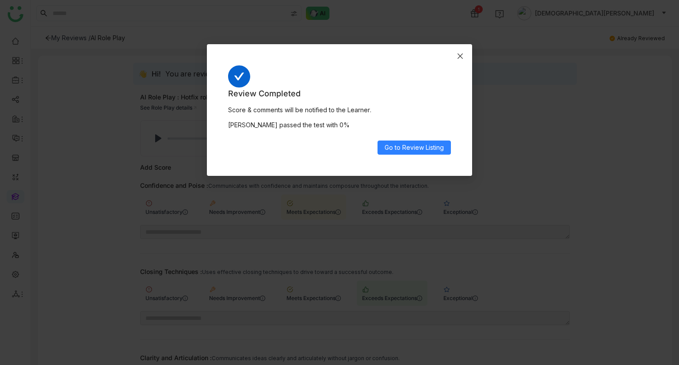
click at [463, 58] on icon "Close" at bounding box center [460, 56] width 7 height 7
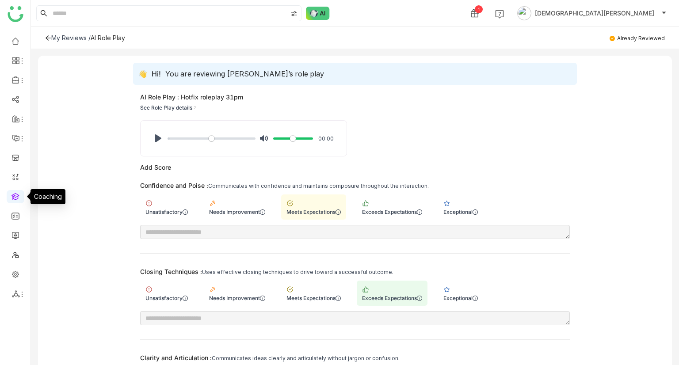
click at [11, 195] on link at bounding box center [15, 196] width 8 height 8
click at [12, 195] on link at bounding box center [15, 196] width 8 height 8
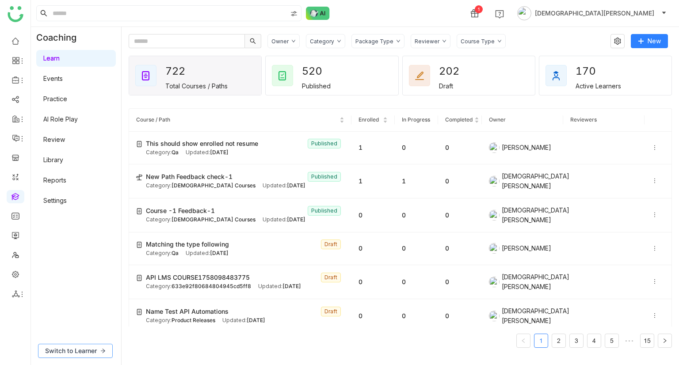
click at [75, 351] on span "Switch to Learner" at bounding box center [71, 351] width 52 height 10
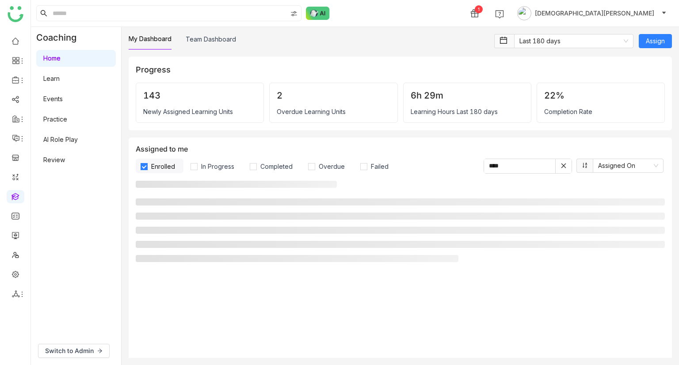
click at [51, 81] on link "Learn" at bounding box center [51, 79] width 16 height 8
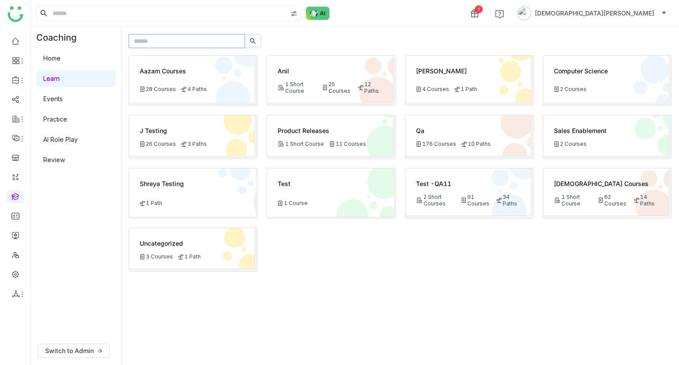
click at [172, 43] on input "text" at bounding box center [187, 41] width 116 height 14
type input "**********"
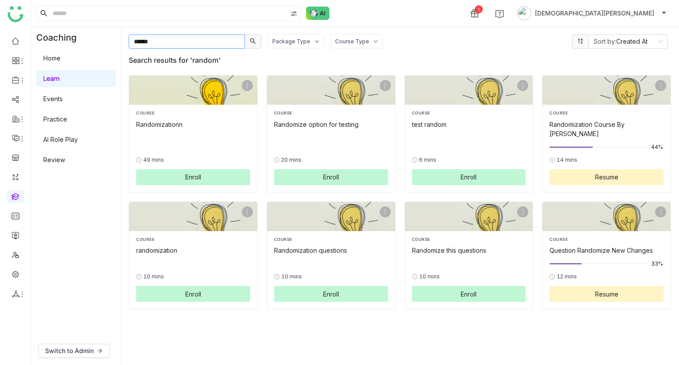
type input "******"
click at [173, 127] on div "Randomizationn" at bounding box center [193, 124] width 114 height 9
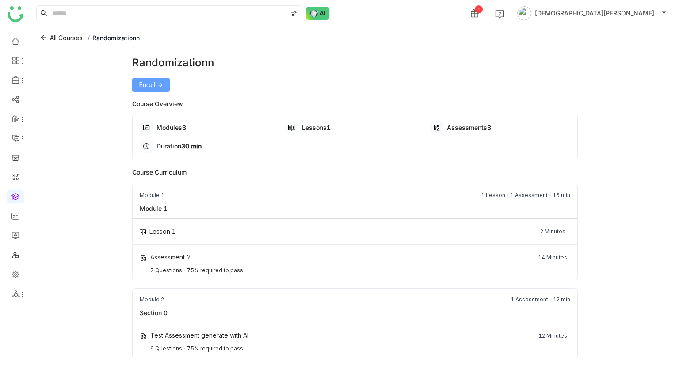
click at [145, 78] on button "Enroll ->" at bounding box center [151, 85] width 38 height 14
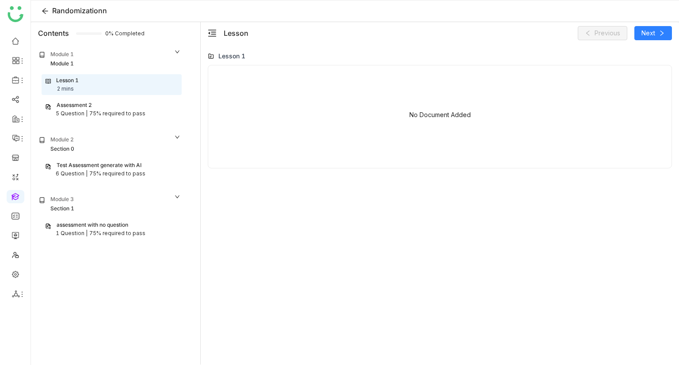
click at [104, 116] on div "75% required to pass" at bounding box center [117, 114] width 56 height 8
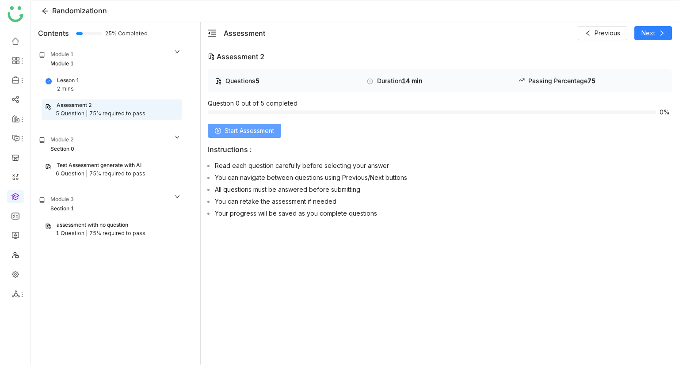
click at [259, 134] on span "Start Assessment" at bounding box center [250, 131] width 50 height 10
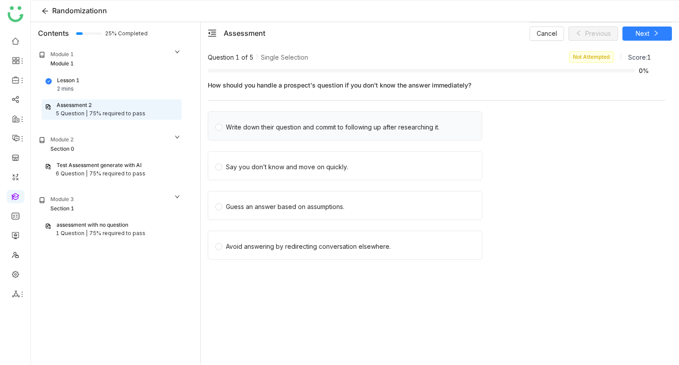
click at [290, 128] on div "Write down their question and commit to following up after researching it." at bounding box center [333, 127] width 214 height 10
click at [648, 28] on div "Cancel Previous Next" at bounding box center [601, 33] width 142 height 22
click at [645, 36] on span "Next" at bounding box center [643, 34] width 14 height 10
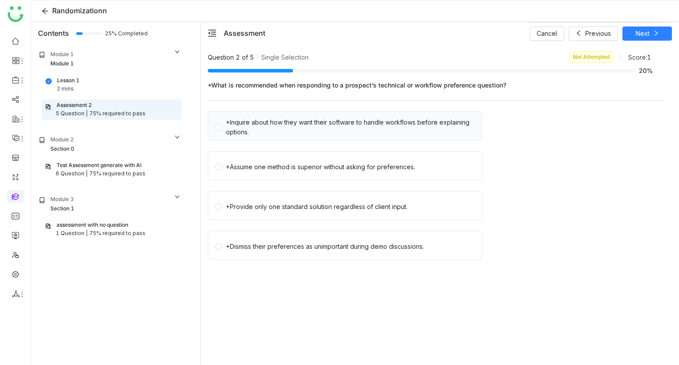
click at [255, 127] on div "+Inquire about how they want their software to handle workflows before explaini…" at bounding box center [350, 127] width 249 height 19
click at [647, 31] on span "Next" at bounding box center [643, 34] width 14 height 10
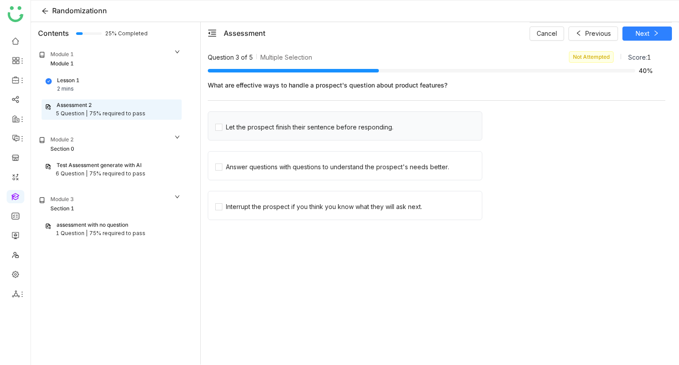
click at [261, 133] on div "Let the prospect finish their sentence before responding." at bounding box center [345, 125] width 275 height 29
click at [265, 131] on div "Let the prospect finish their sentence before responding." at bounding box center [310, 127] width 168 height 10
click at [650, 32] on button "Next" at bounding box center [647, 34] width 50 height 14
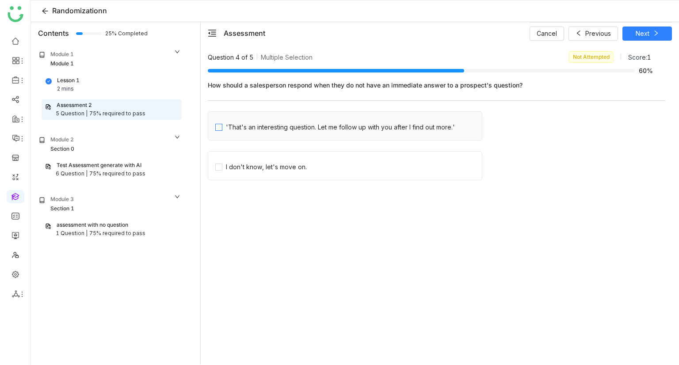
click at [284, 124] on div "'That's an interesting question. Let me follow up with you after I find out mor…" at bounding box center [340, 127] width 229 height 10
click at [644, 31] on span "Next" at bounding box center [643, 34] width 14 height 10
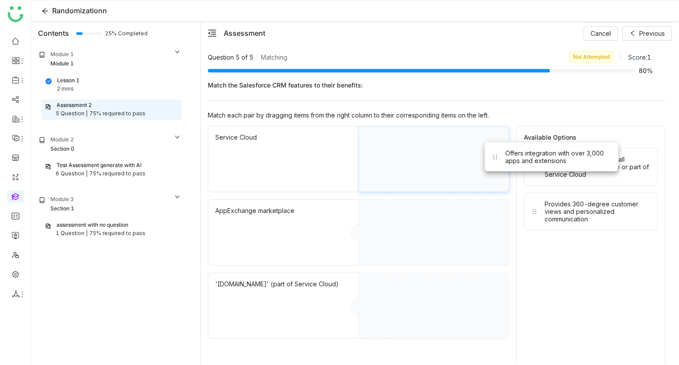
drag, startPoint x: 541, startPoint y: 167, endPoint x: 440, endPoint y: 145, distance: 102.7
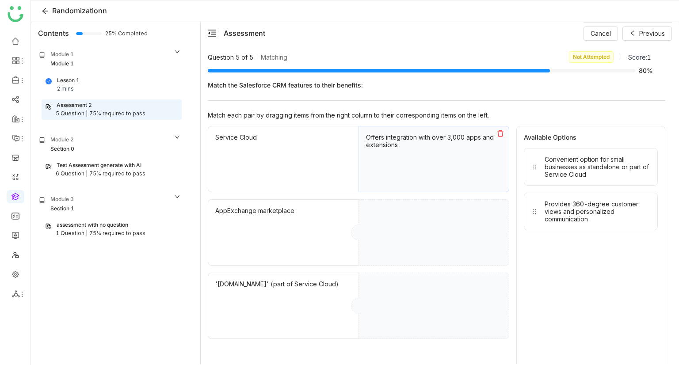
drag, startPoint x: 587, startPoint y: 173, endPoint x: 359, endPoint y: 316, distance: 269.4
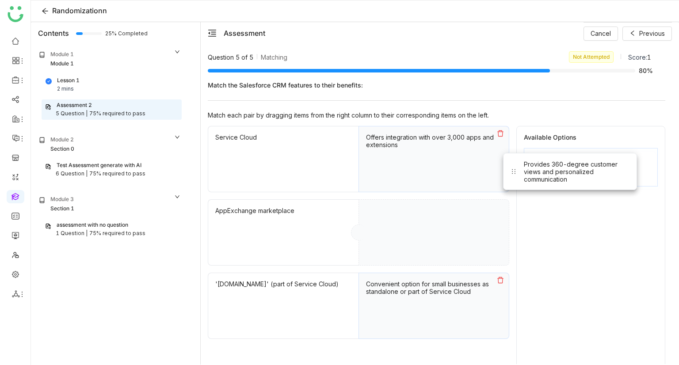
drag, startPoint x: 551, startPoint y: 183, endPoint x: 416, endPoint y: 248, distance: 150.7
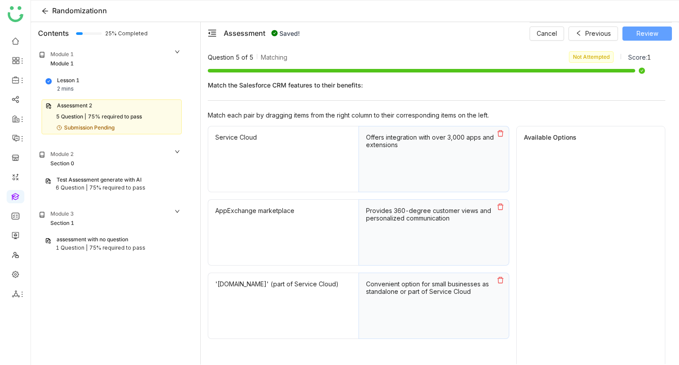
click at [650, 34] on span "Review" at bounding box center [648, 34] width 22 height 10
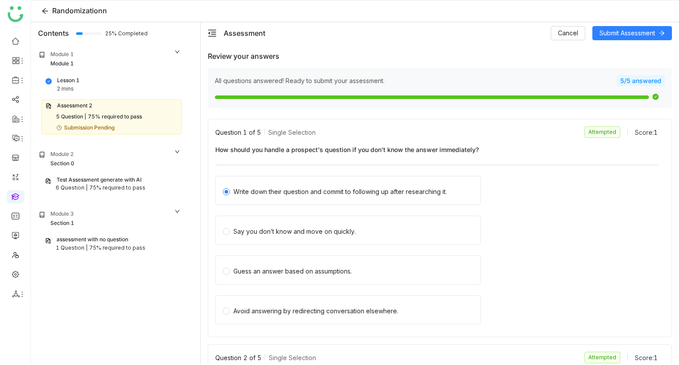
click at [114, 188] on div "75% required to pass" at bounding box center [117, 188] width 56 height 8
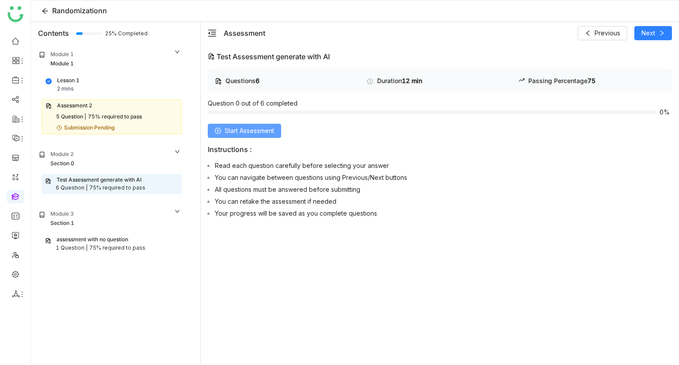
click at [271, 129] on span "Start Assessment" at bounding box center [250, 131] width 50 height 10
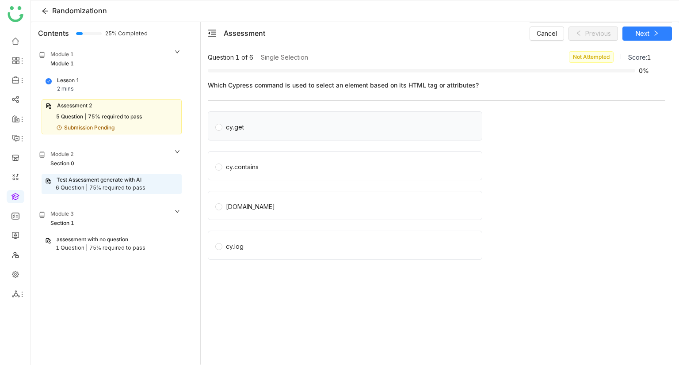
click at [373, 117] on div "cy.get" at bounding box center [345, 125] width 275 height 29
click at [307, 134] on div "cy.get" at bounding box center [345, 125] width 275 height 29
click at [279, 121] on label "cy.get" at bounding box center [346, 126] width 263 height 12
click at [638, 31] on span "Next" at bounding box center [643, 34] width 14 height 10
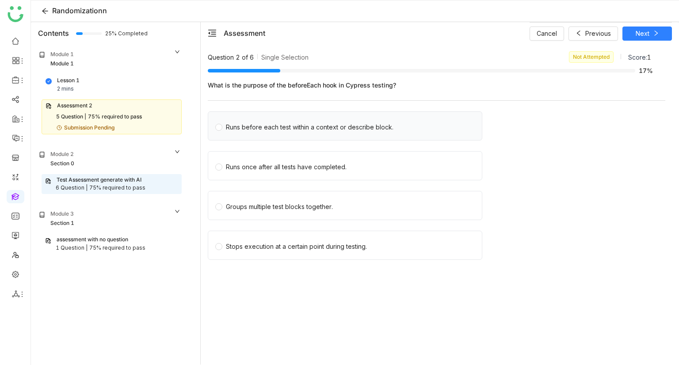
click at [271, 131] on div "Runs before each test within a context or describe block." at bounding box center [310, 127] width 168 height 10
click at [646, 35] on span "Next" at bounding box center [643, 34] width 14 height 10
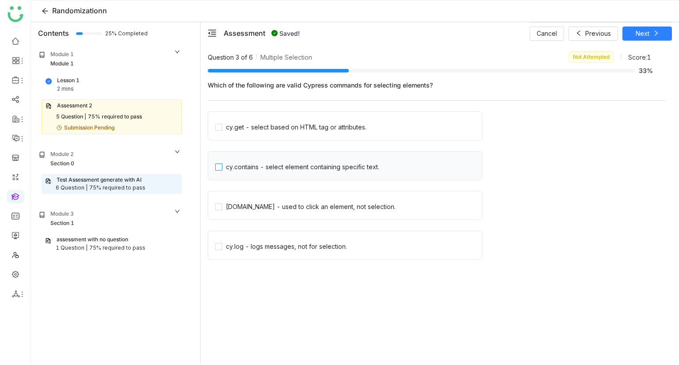
click at [271, 160] on span "cy.contains - select element containing specific text." at bounding box center [302, 166] width 160 height 12
click at [652, 34] on button "Next" at bounding box center [647, 34] width 50 height 14
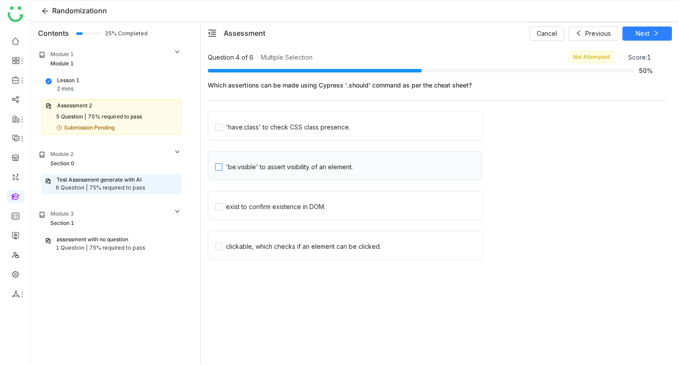
click at [259, 168] on div "'be.visible' to assert visibility of an element." at bounding box center [289, 167] width 127 height 10
click at [653, 36] on icon at bounding box center [656, 33] width 6 height 6
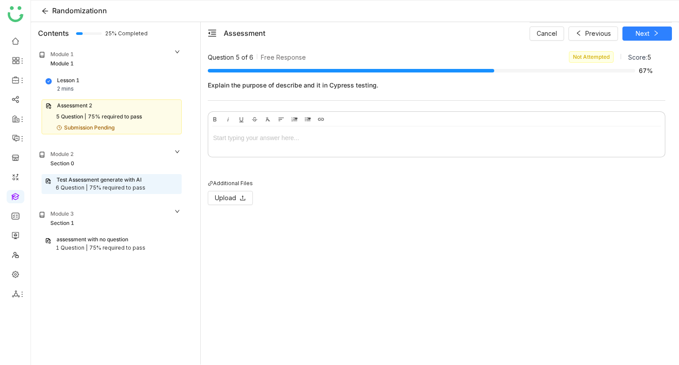
click at [252, 143] on div at bounding box center [436, 139] width 457 height 27
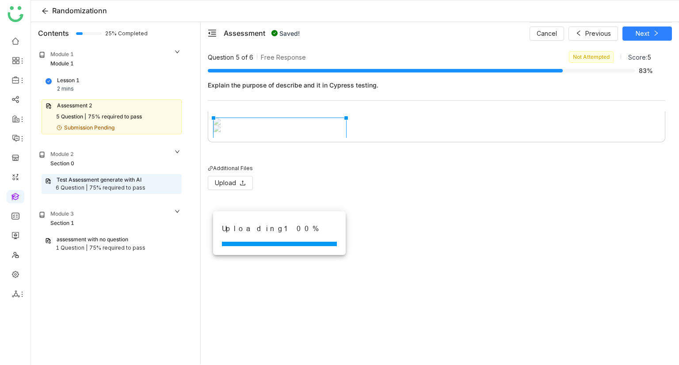
click at [416, 132] on div "To enrich screen reader interactions, please activate Accessibility in Grammarl…" at bounding box center [436, 125] width 447 height 14
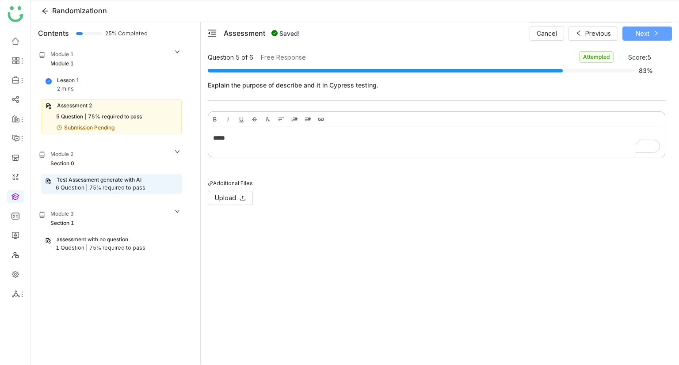
click at [656, 33] on icon at bounding box center [656, 33] width 6 height 6
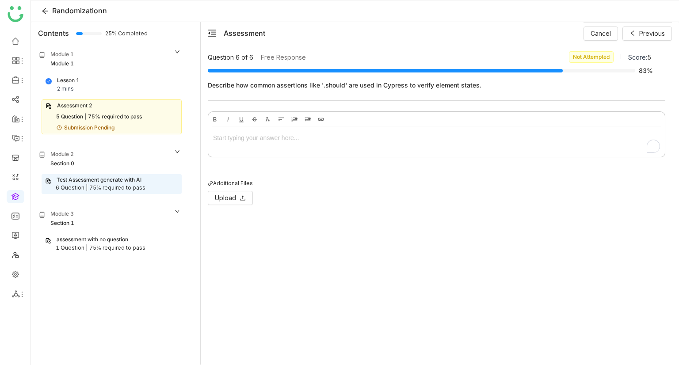
click at [246, 140] on div "To enrich screen reader interactions, please activate Accessibility in Grammarl…" at bounding box center [436, 138] width 447 height 10
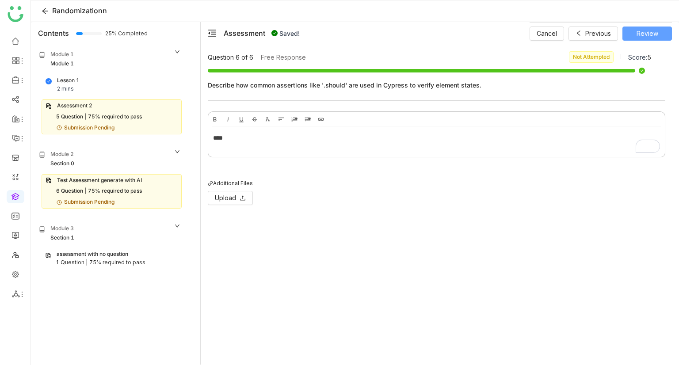
click at [649, 31] on span "Review" at bounding box center [648, 34] width 22 height 10
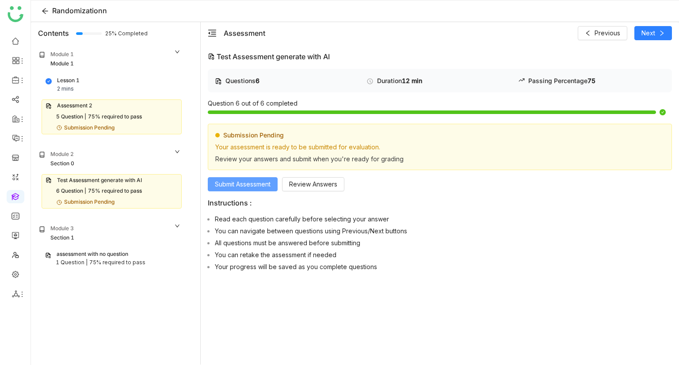
click at [249, 182] on span "Submit Assessment" at bounding box center [243, 184] width 56 height 10
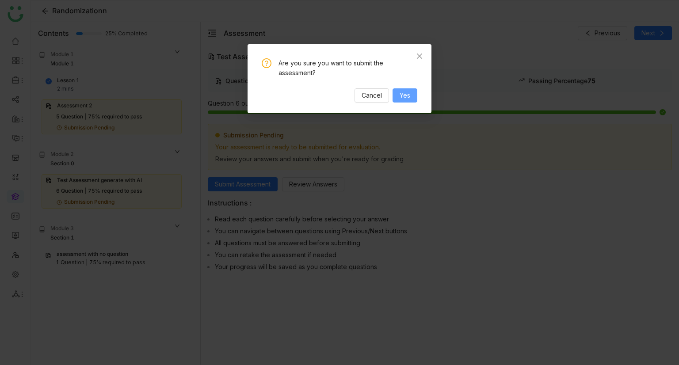
click at [410, 95] on button "Yes" at bounding box center [405, 95] width 25 height 14
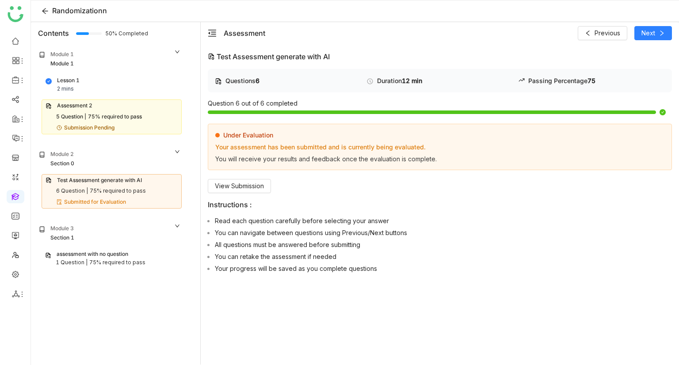
click at [119, 110] on div "Assessment 2 5 Question | 75% required to pass Submission Pending" at bounding box center [112, 116] width 140 height 35
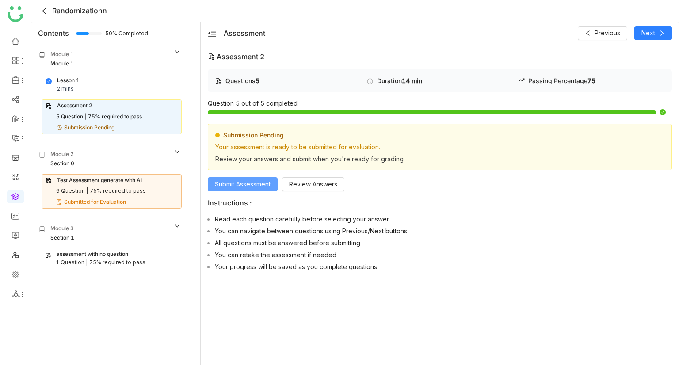
click at [240, 183] on span "Submit Assessment" at bounding box center [243, 184] width 56 height 10
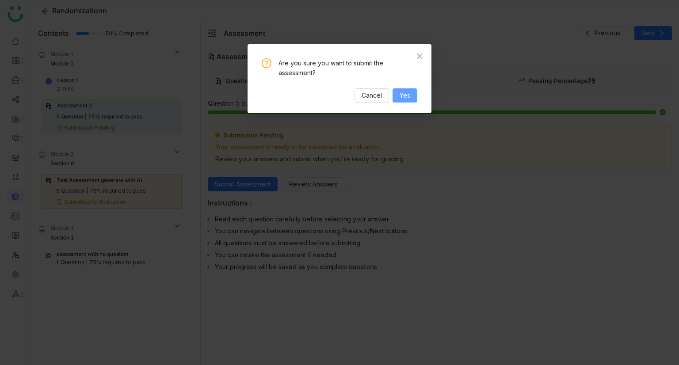
click at [400, 93] on span "Yes" at bounding box center [405, 96] width 11 height 10
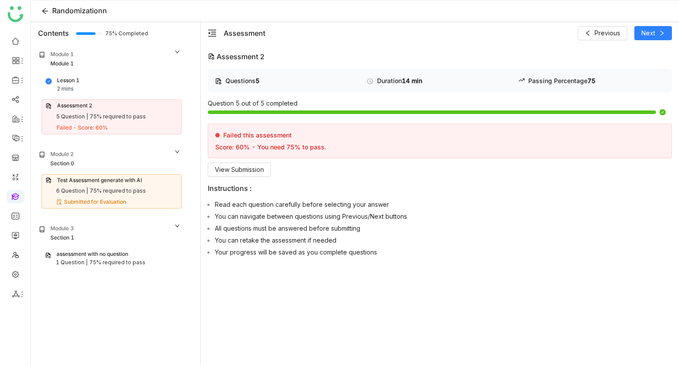
click at [97, 259] on div "75% required to pass" at bounding box center [117, 263] width 56 height 8
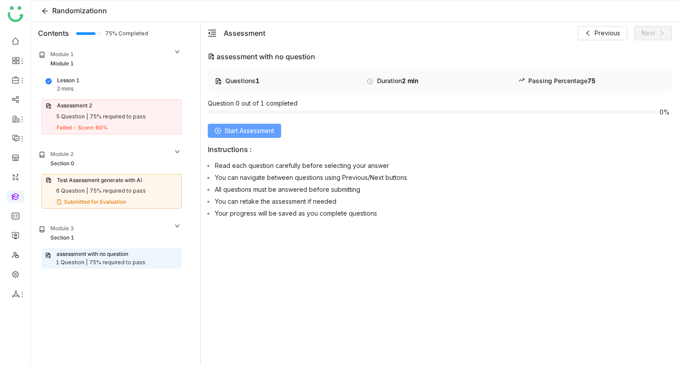
click at [255, 129] on span "Start Assessment" at bounding box center [250, 131] width 50 height 10
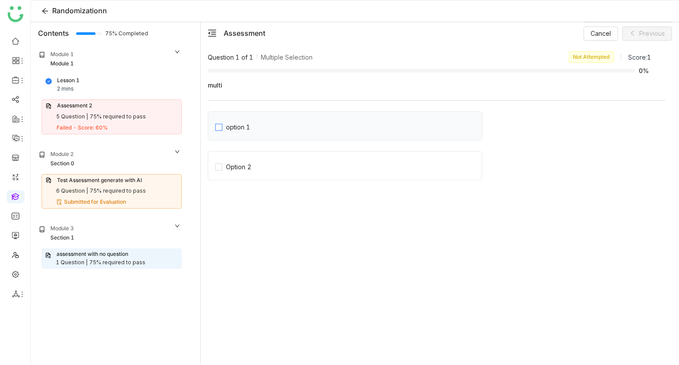
click at [285, 129] on label "option 1" at bounding box center [348, 126] width 267 height 12
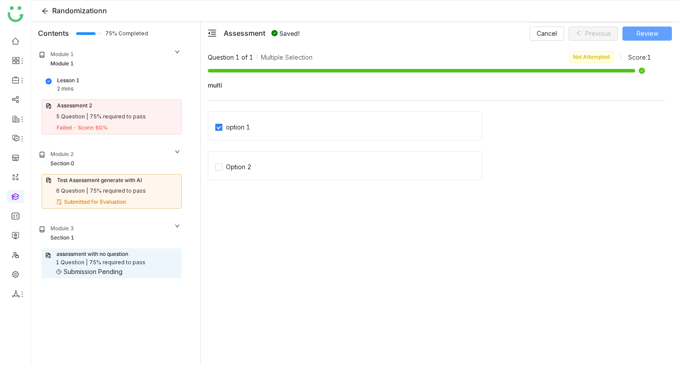
click at [651, 33] on span "Review" at bounding box center [648, 34] width 22 height 10
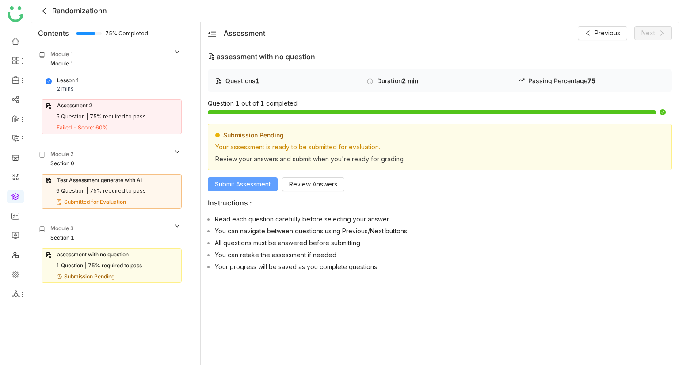
click at [248, 187] on span "Submit Assessment" at bounding box center [243, 184] width 56 height 10
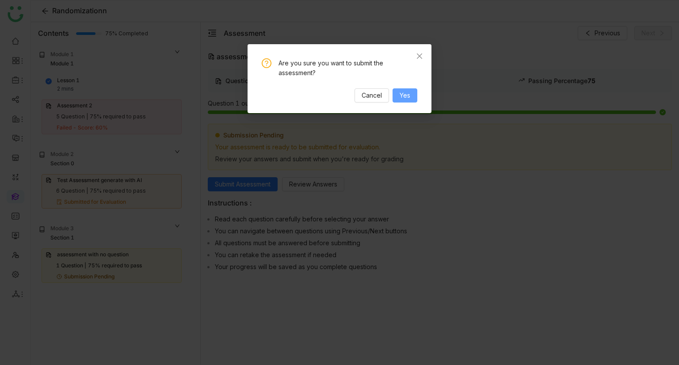
click at [399, 90] on button "Yes" at bounding box center [405, 95] width 25 height 14
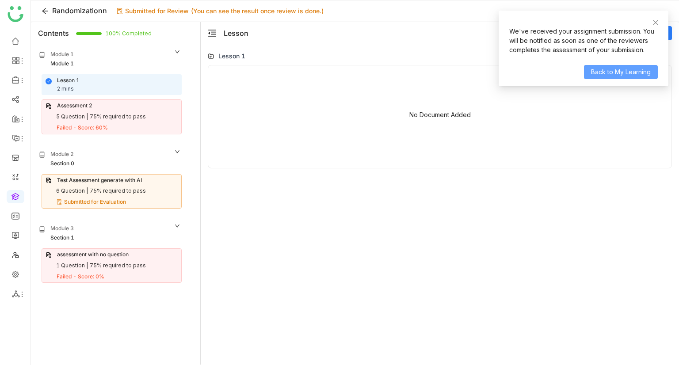
click at [615, 75] on span "Back to My Learning" at bounding box center [621, 72] width 60 height 10
